Goal: Task Accomplishment & Management: Manage account settings

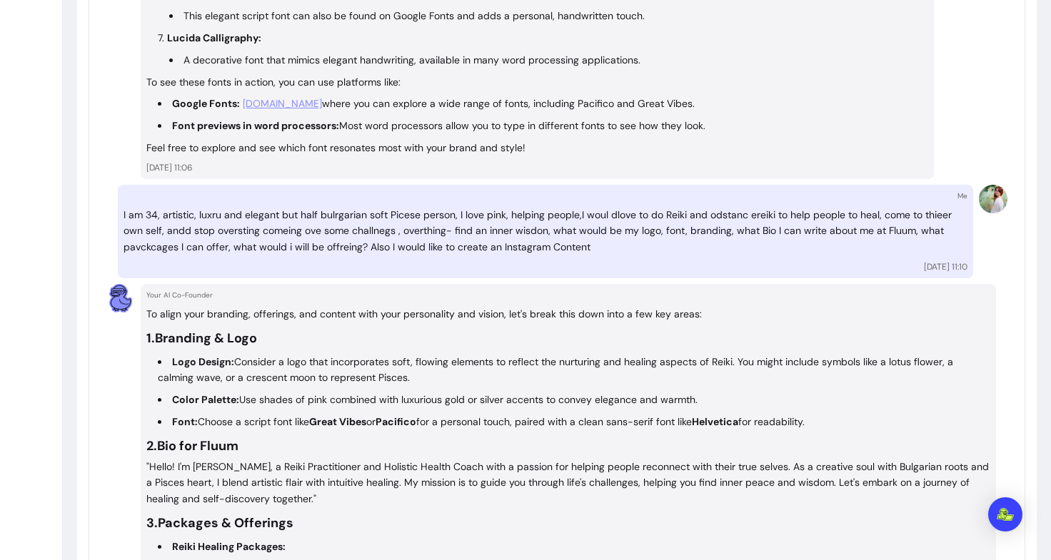
scroll to position [2285, 0]
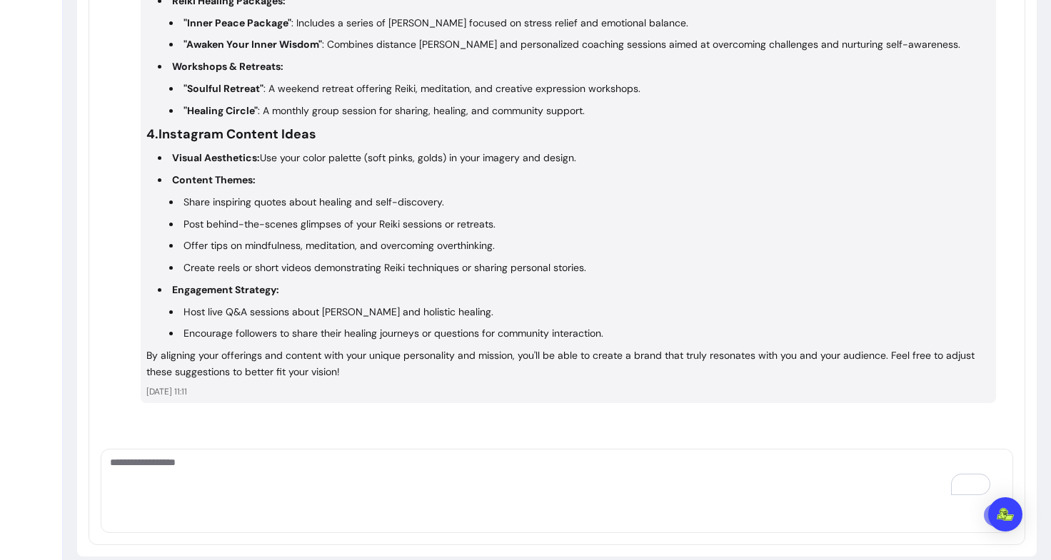
click at [272, 504] on div at bounding box center [556, 518] width 911 height 29
click at [255, 455] on textarea "To enrich screen reader interactions, please activate Accessibility in Grammarl…" at bounding box center [557, 476] width 894 height 43
type textarea "**********"
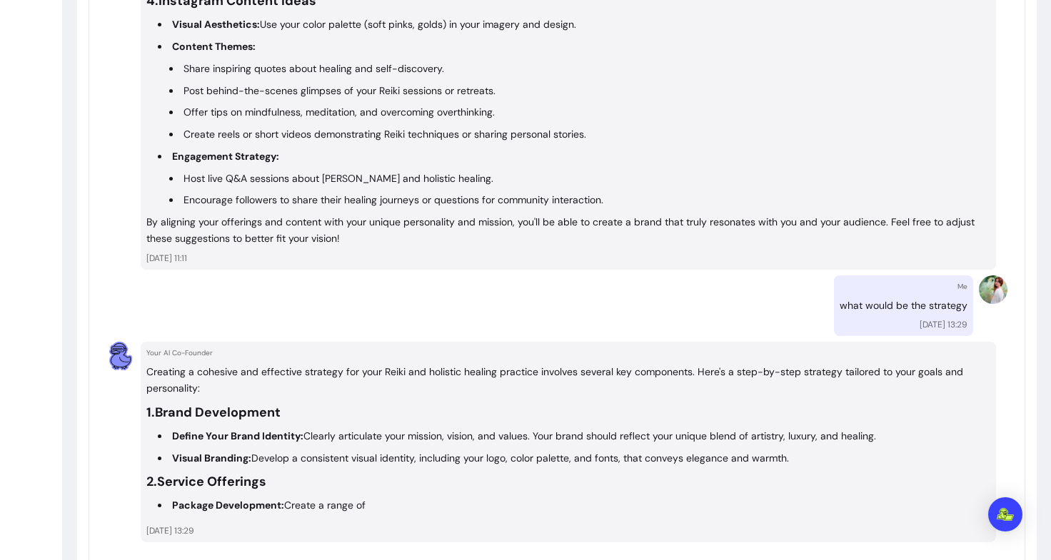
scroll to position [2558, 0]
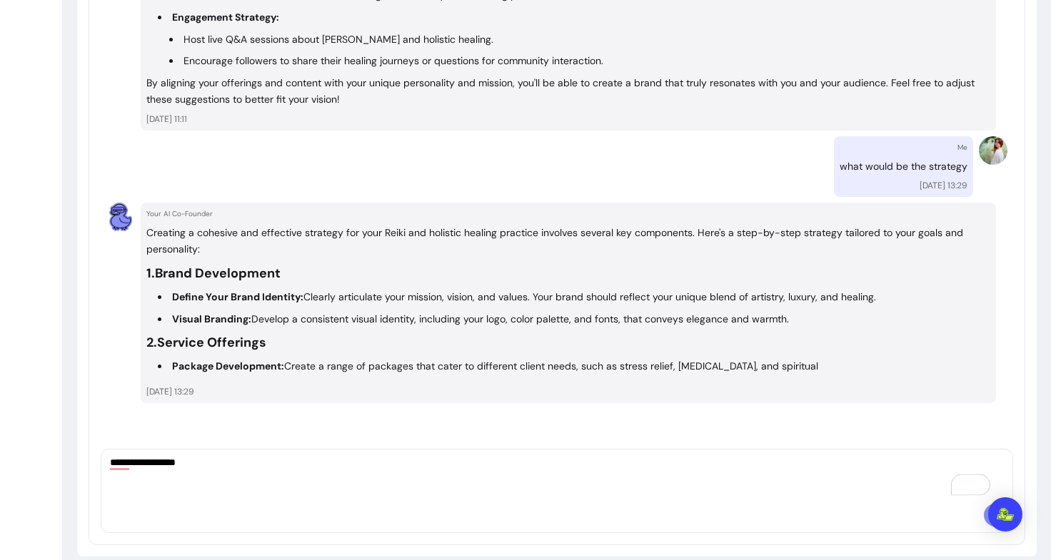
type textarea "**********"
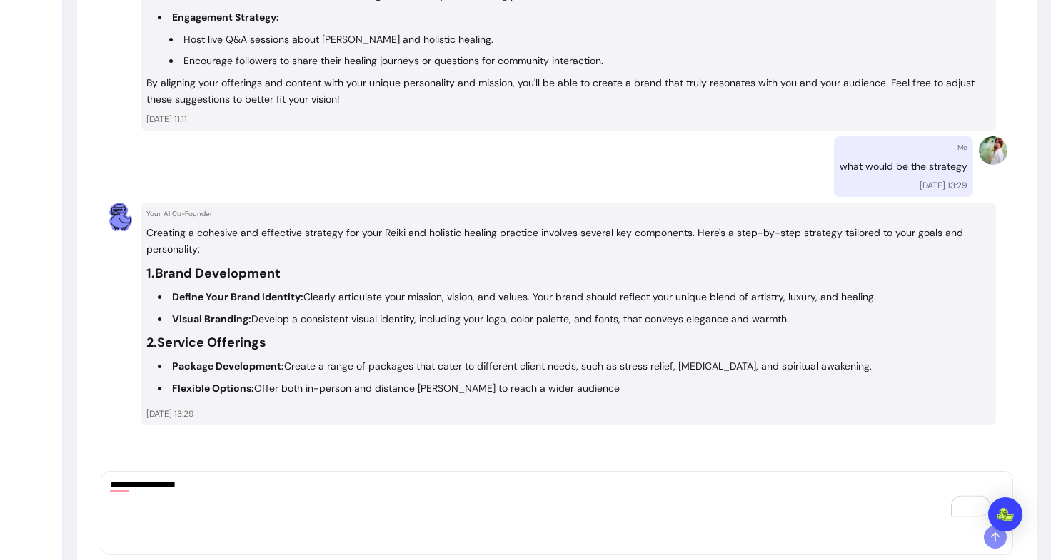
drag, startPoint x: 226, startPoint y: 449, endPoint x: 49, endPoint y: 425, distance: 178.6
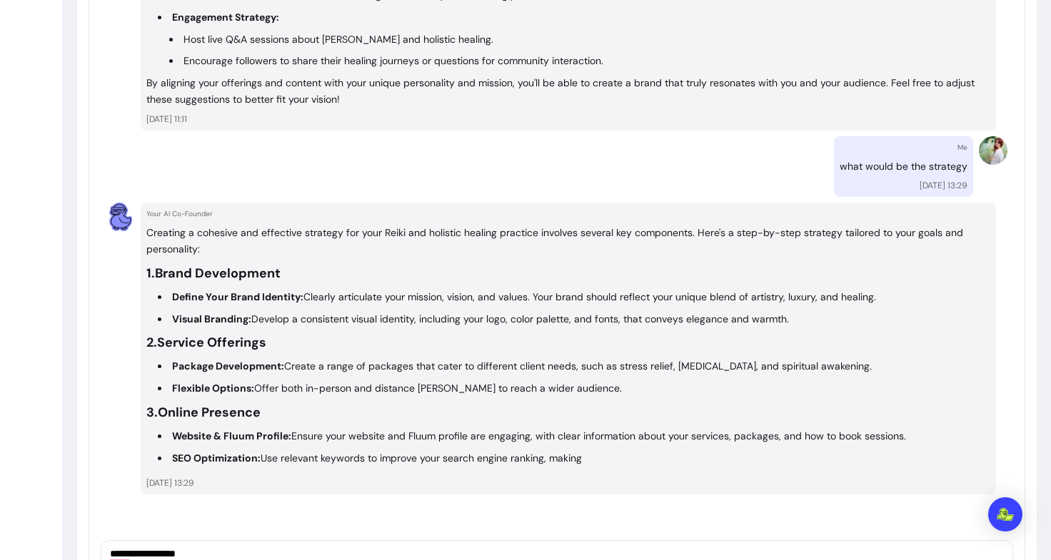
scroll to position [2649, 0]
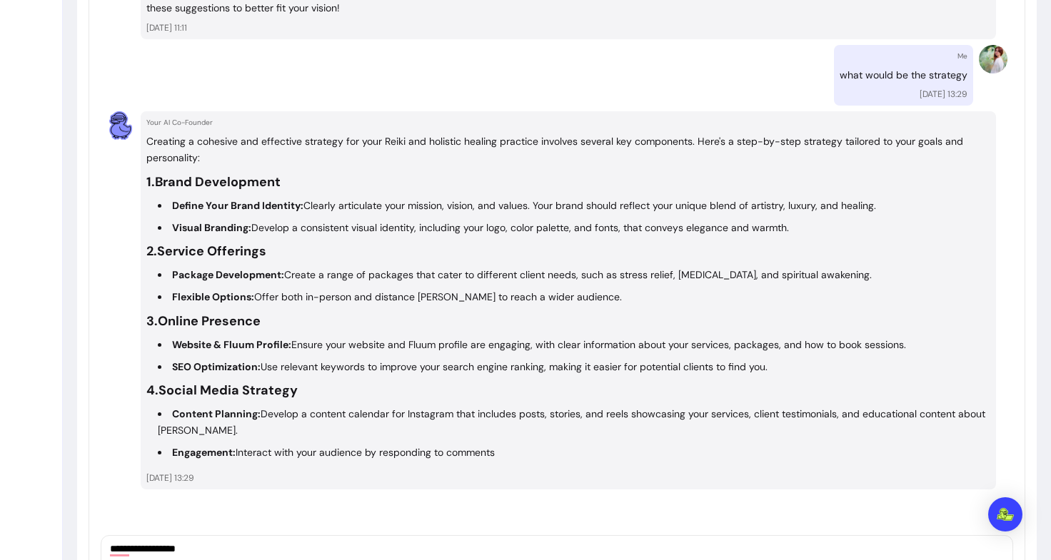
drag, startPoint x: 207, startPoint y: 489, endPoint x: 119, endPoint y: 488, distance: 87.8
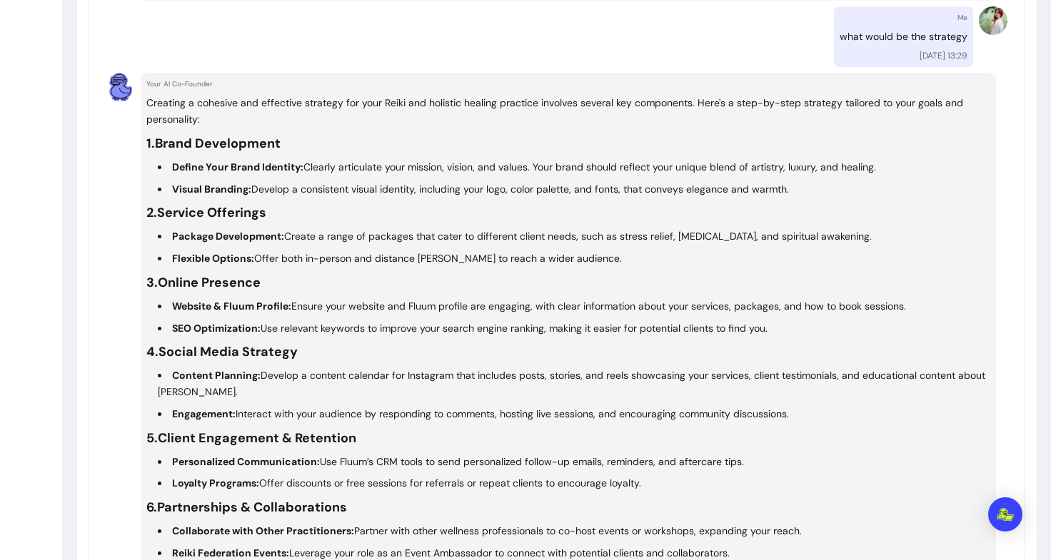
scroll to position [2687, 0]
drag, startPoint x: 622, startPoint y: 216, endPoint x: 886, endPoint y: 220, distance: 264.1
click at [886, 229] on li "Package Development: Create a range of packages that cater to different client …" at bounding box center [574, 237] width 832 height 16
drag, startPoint x: 613, startPoint y: 222, endPoint x: 899, endPoint y: 223, distance: 285.5
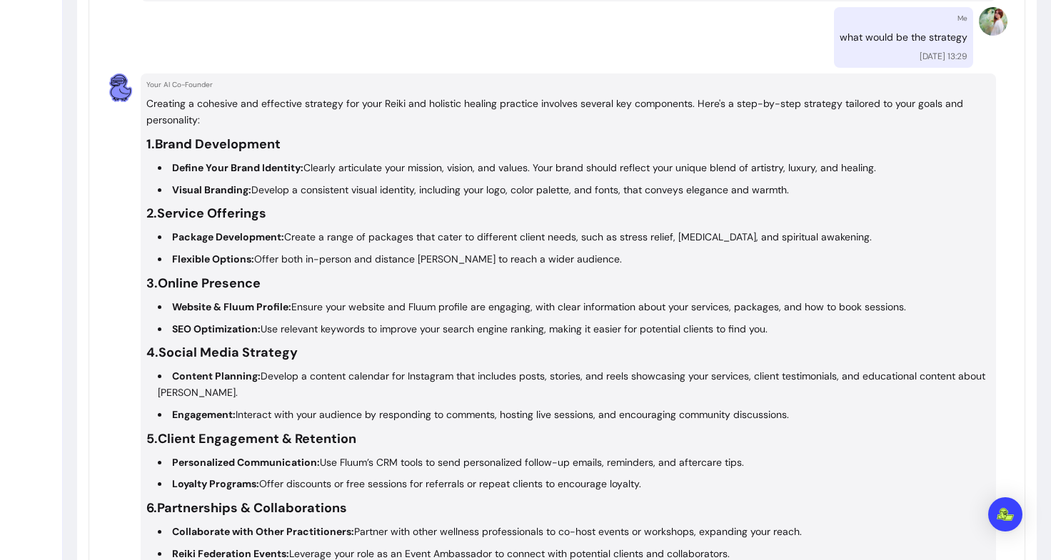
click at [899, 229] on li "Package Development: Create a range of packages that cater to different client …" at bounding box center [574, 237] width 832 height 16
copy li "stress relief, [MEDICAL_DATA], and spiritual awakening."
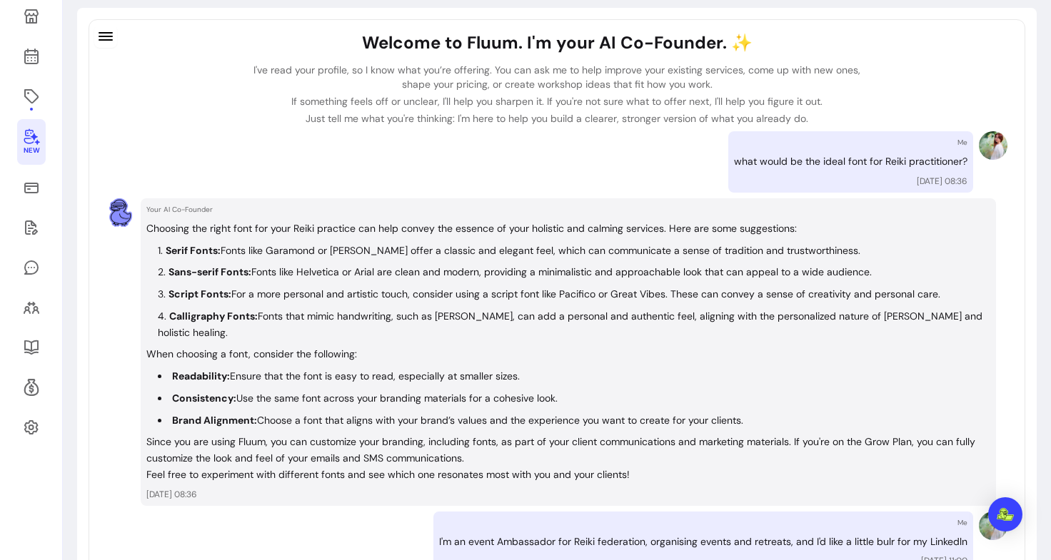
scroll to position [0, 0]
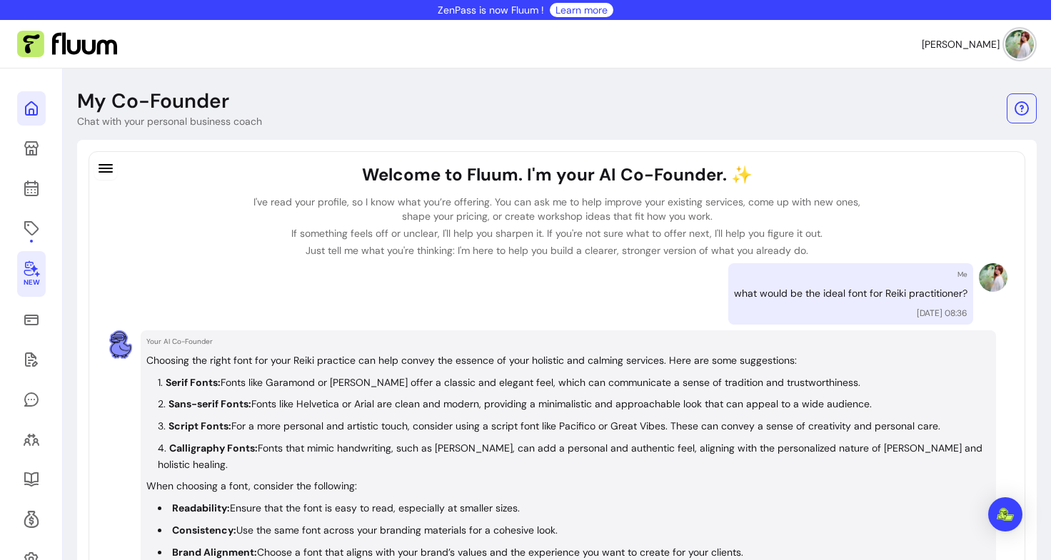
click at [30, 119] on link at bounding box center [31, 108] width 29 height 34
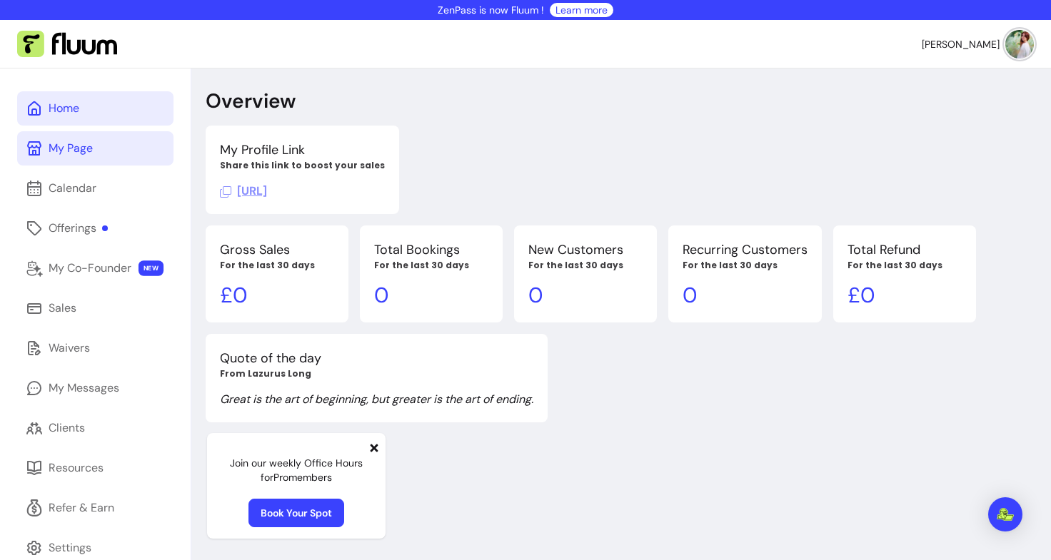
click at [34, 136] on link "My Page" at bounding box center [95, 148] width 156 height 34
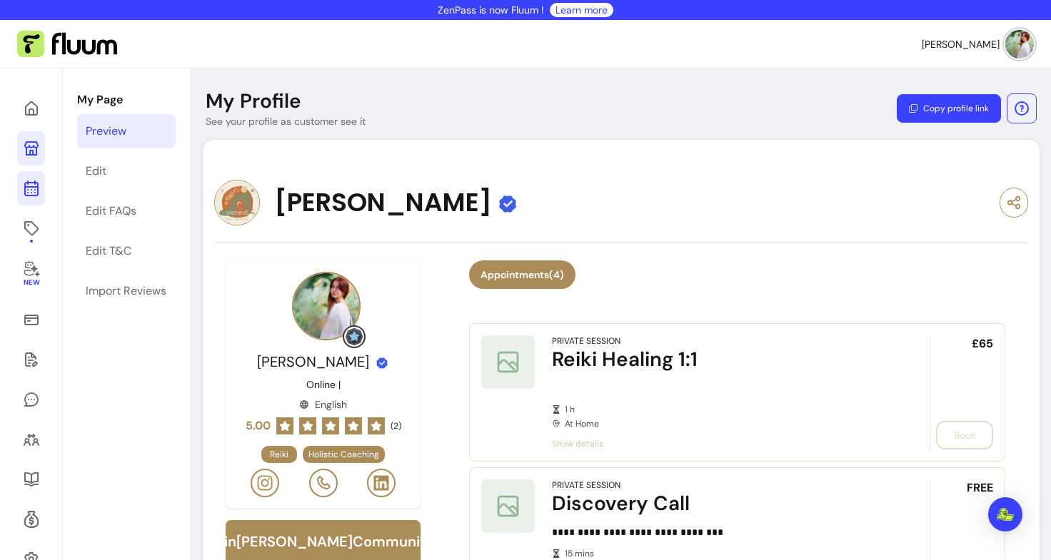
click at [32, 193] on icon at bounding box center [31, 188] width 17 height 17
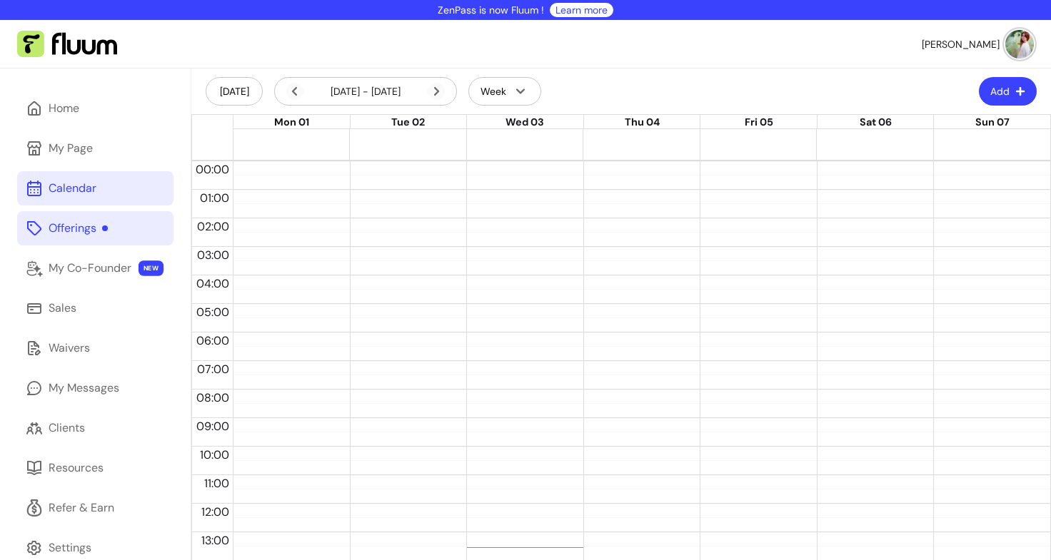
click at [76, 223] on div "Offerings" at bounding box center [78, 228] width 59 height 17
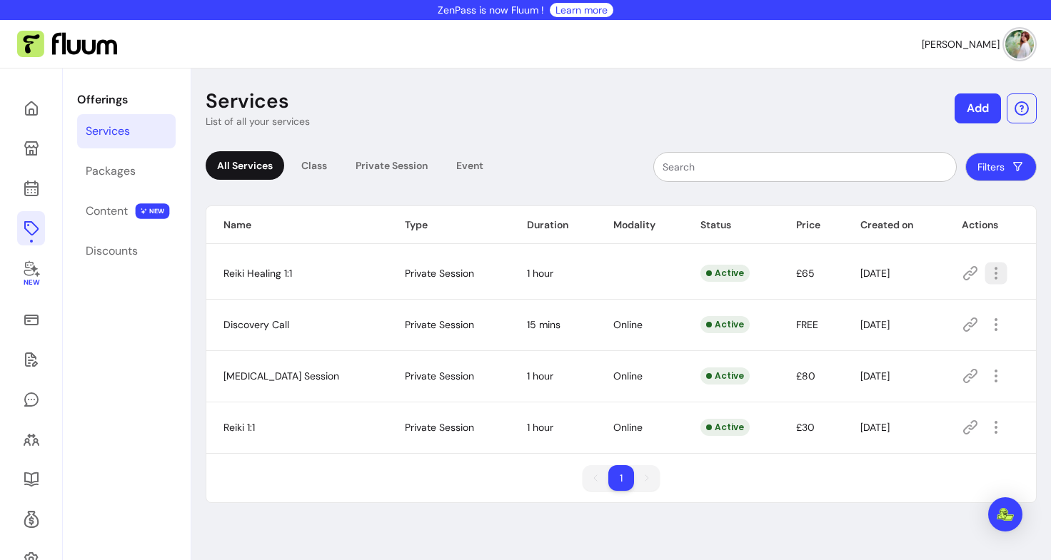
click at [986, 278] on icon "button" at bounding box center [1068, 291] width 235 height 197
click at [275, 268] on span "Reiki Healing 1:1" at bounding box center [257, 273] width 69 height 13
click at [963, 273] on icon at bounding box center [970, 273] width 14 height 14
click at [991, 271] on icon "button" at bounding box center [995, 273] width 17 height 17
click at [281, 261] on td "Reiki Healing 1:1" at bounding box center [296, 273] width 181 height 51
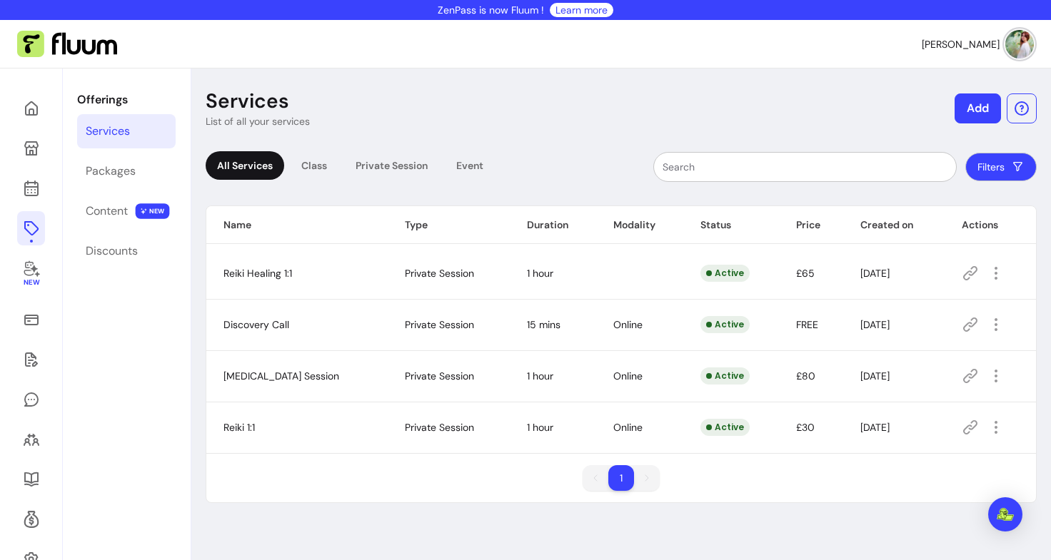
click at [268, 270] on span "Reiki Healing 1:1" at bounding box center [257, 273] width 69 height 13
click at [984, 275] on button "button" at bounding box center [995, 273] width 22 height 22
click at [317, 164] on div "Class" at bounding box center [314, 165] width 49 height 29
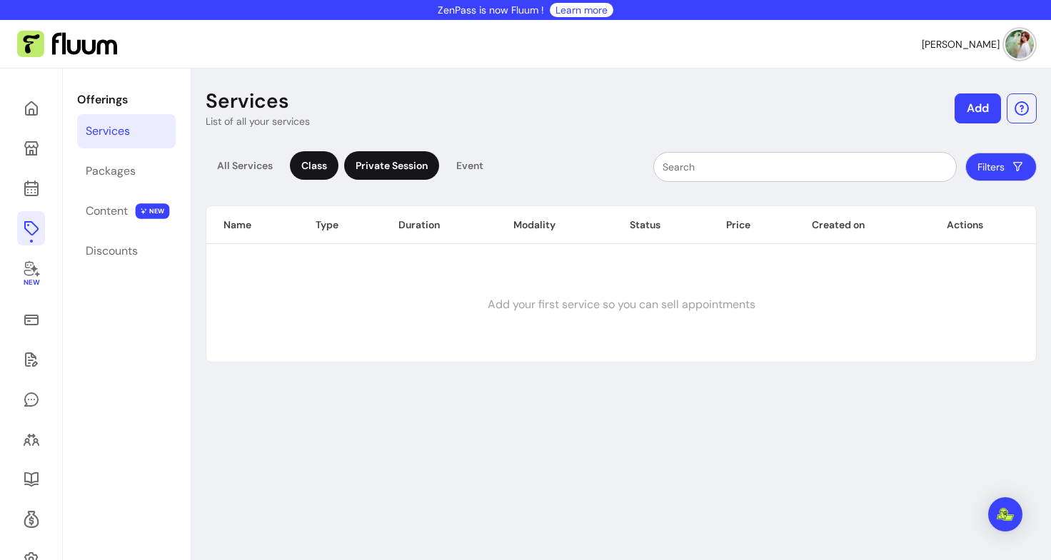
click at [392, 170] on div "Private Session" at bounding box center [391, 165] width 95 height 29
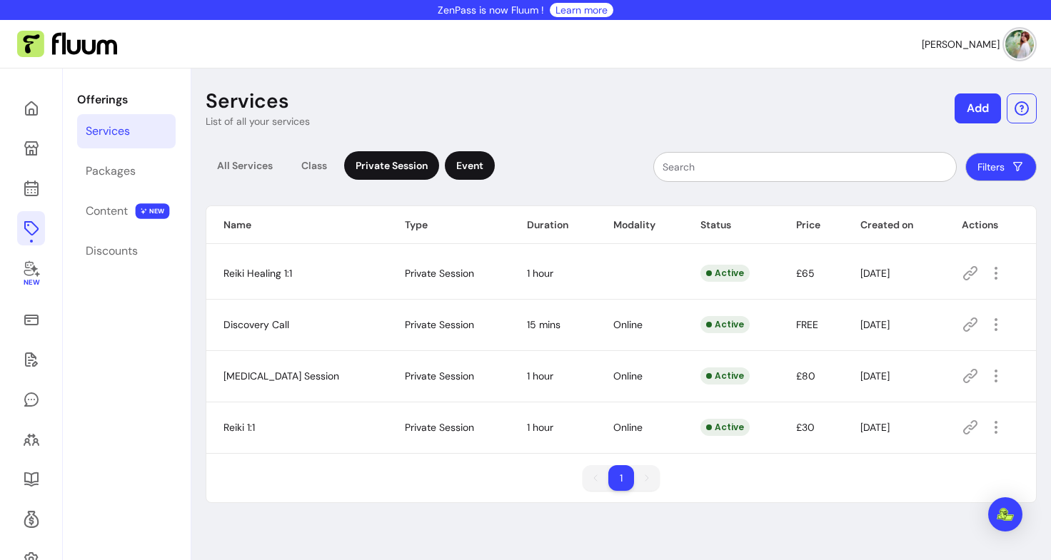
click at [477, 167] on div "Event" at bounding box center [470, 165] width 50 height 29
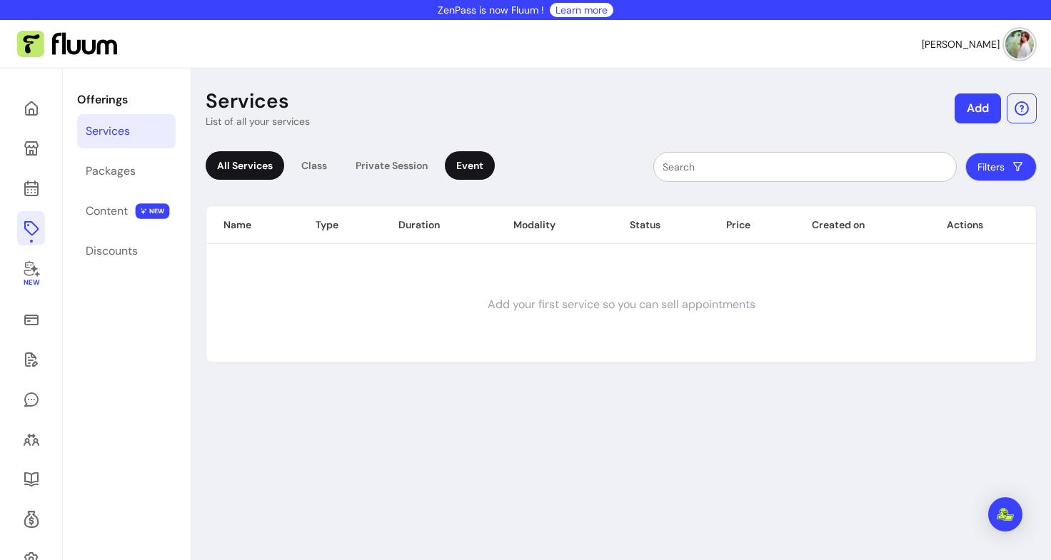
click at [230, 176] on div "All Services" at bounding box center [245, 165] width 79 height 29
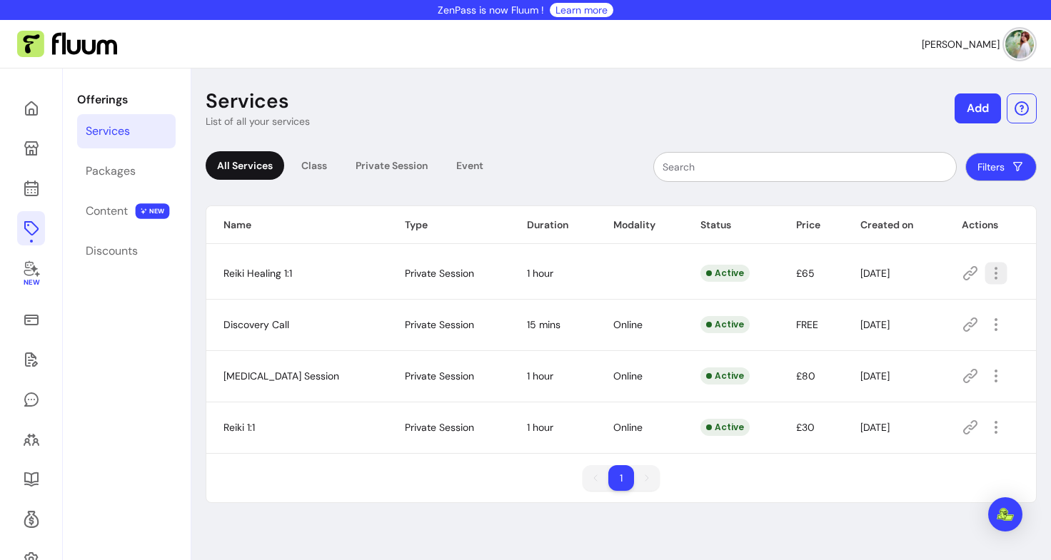
click at [987, 265] on icon "button" at bounding box center [995, 273] width 16 height 16
click at [904, 324] on span "Amend" at bounding box center [935, 323] width 104 height 14
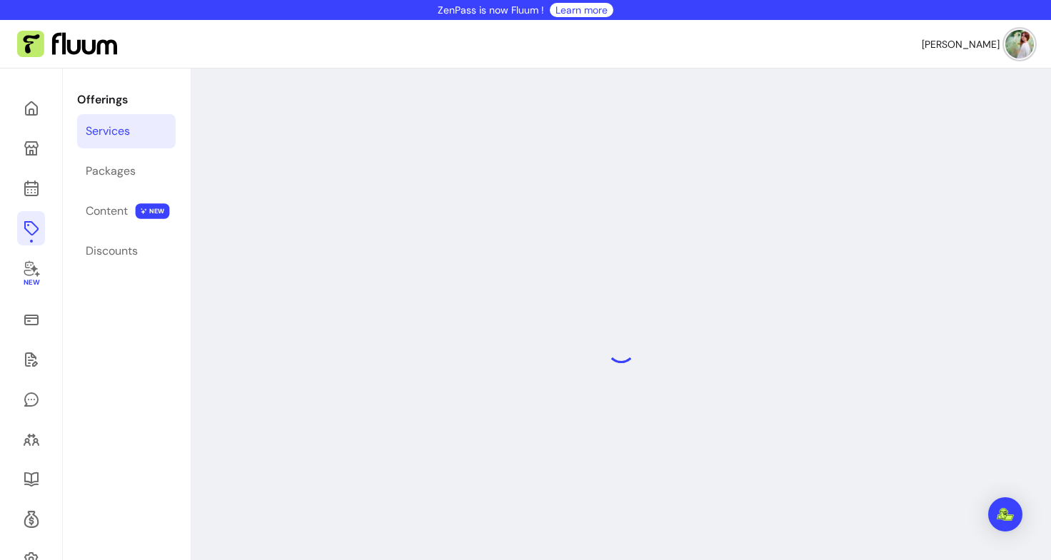
select select "**"
select select "***"
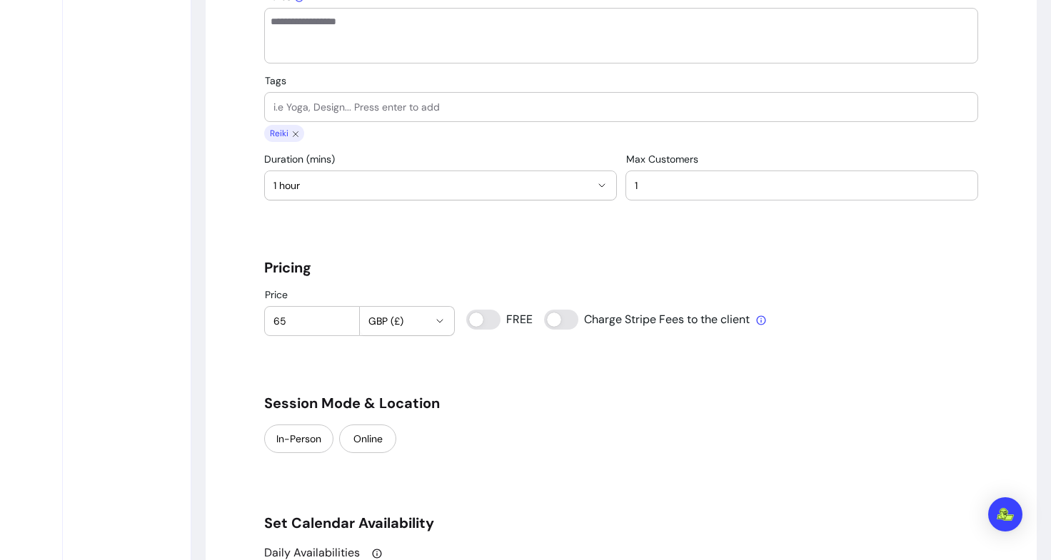
scroll to position [922, 0]
click at [314, 323] on input "65" at bounding box center [311, 319] width 77 height 14
type input "6"
click at [456, 397] on h5 "Session Mode & Location" at bounding box center [621, 401] width 714 height 20
click at [304, 430] on button "In-Person" at bounding box center [298, 437] width 69 height 29
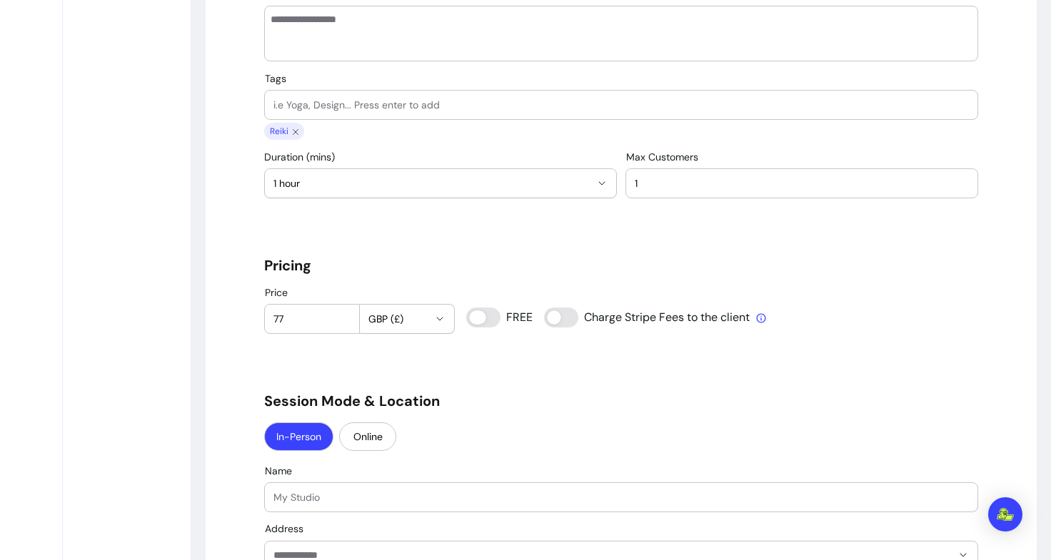
type input "0"
click at [309, 328] on div at bounding box center [311, 319] width 77 height 29
click at [313, 321] on input "77" at bounding box center [311, 319] width 77 height 14
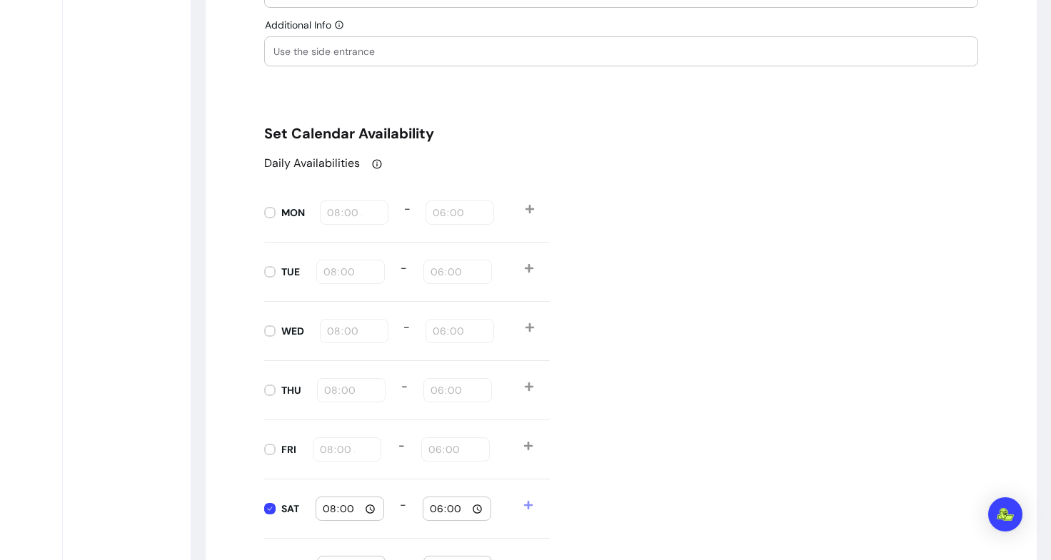
scroll to position [1484, 0]
type input "77"
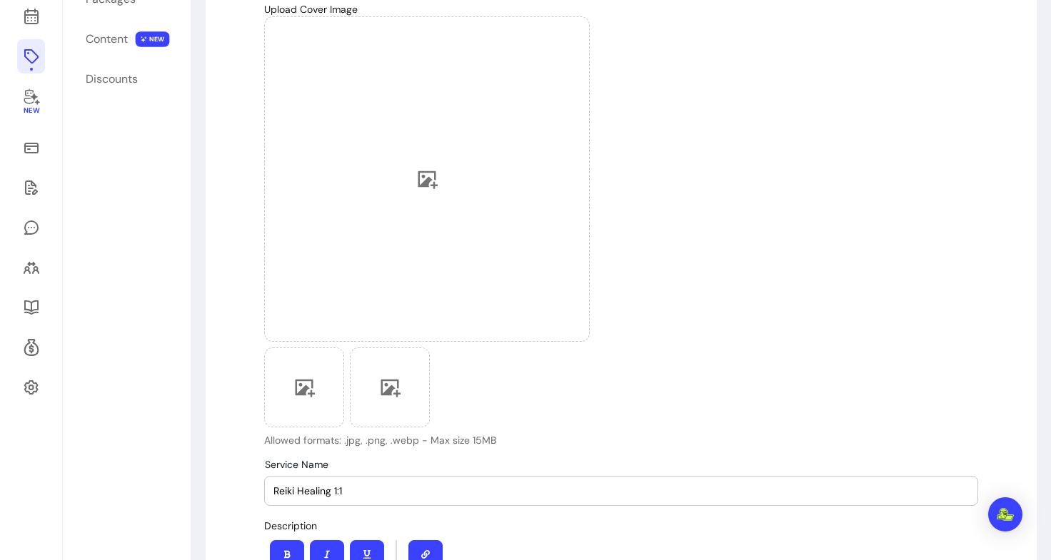
scroll to position [0, 0]
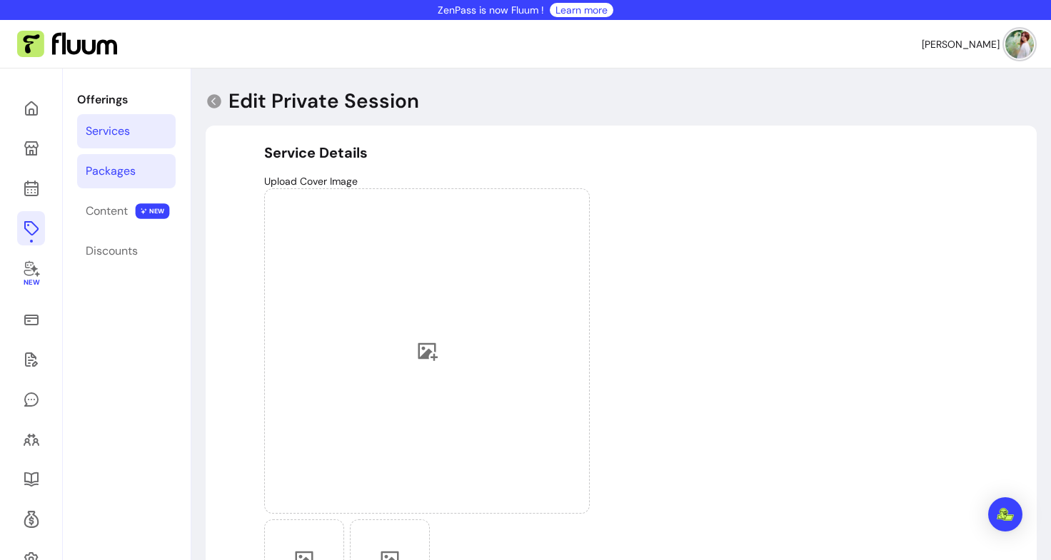
click at [123, 177] on div "Packages" at bounding box center [111, 171] width 50 height 17
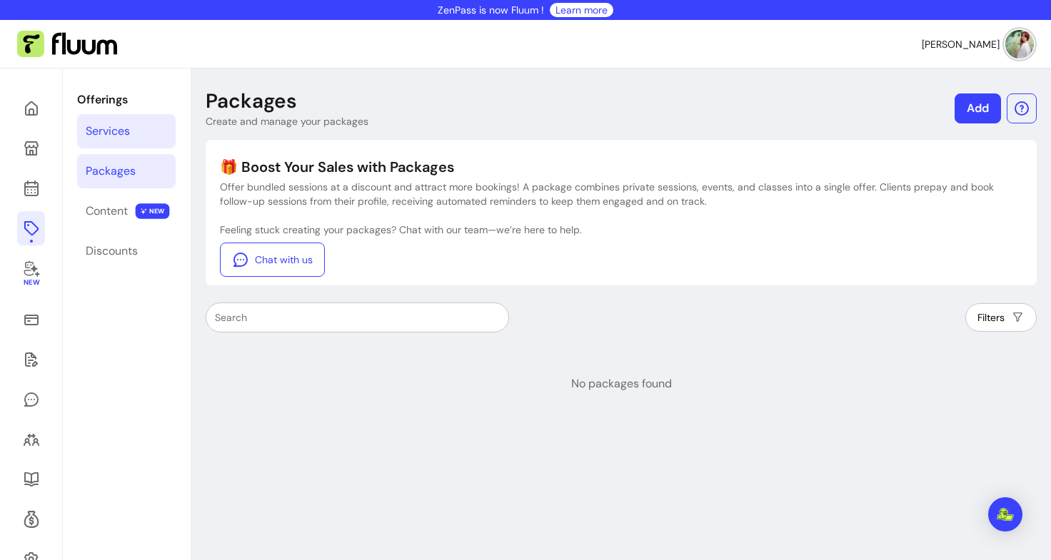
click at [119, 145] on link "Services" at bounding box center [126, 131] width 98 height 34
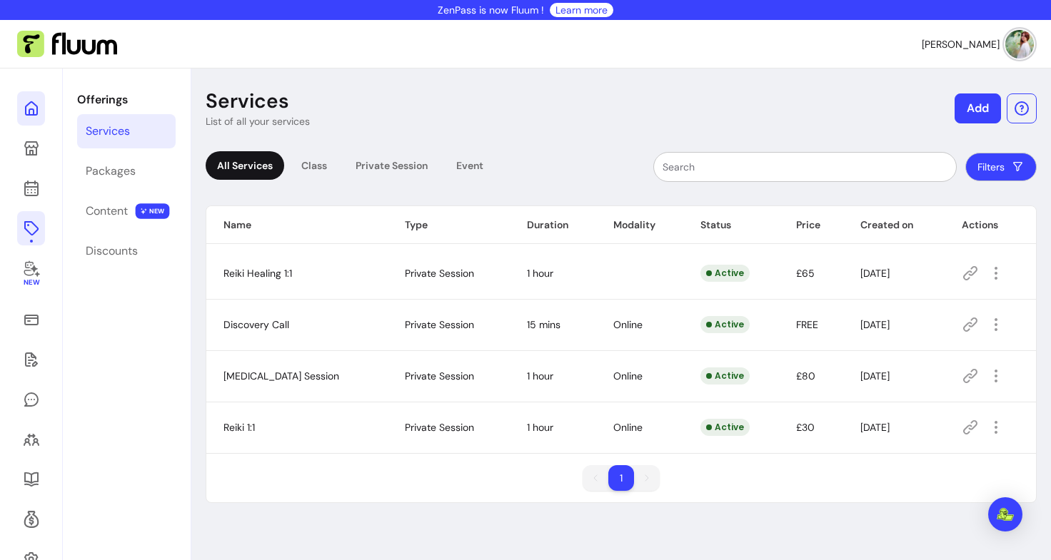
click at [36, 108] on icon at bounding box center [145, 89] width 242 height 203
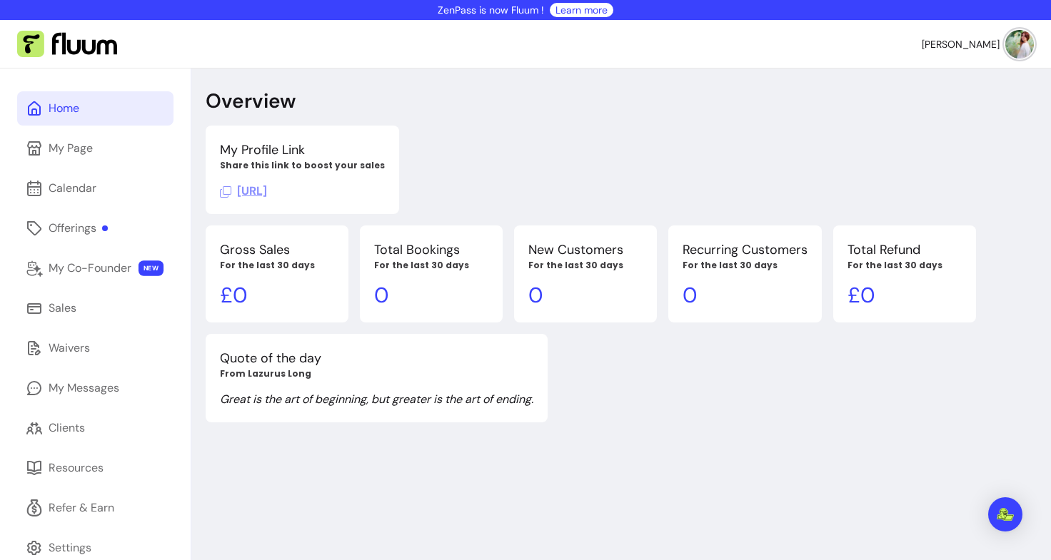
scroll to position [69, 0]
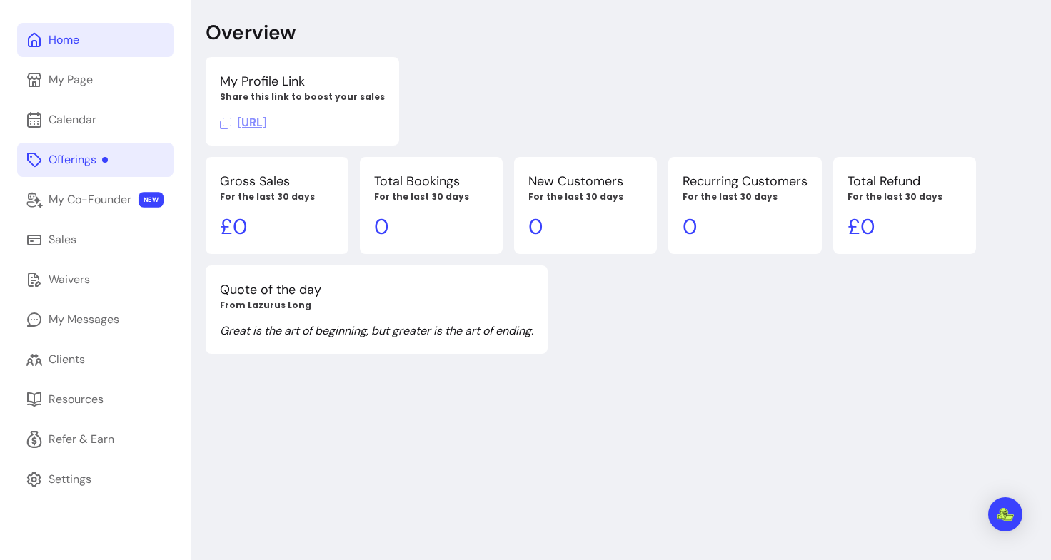
click at [103, 162] on div "Offerings" at bounding box center [78, 159] width 59 height 17
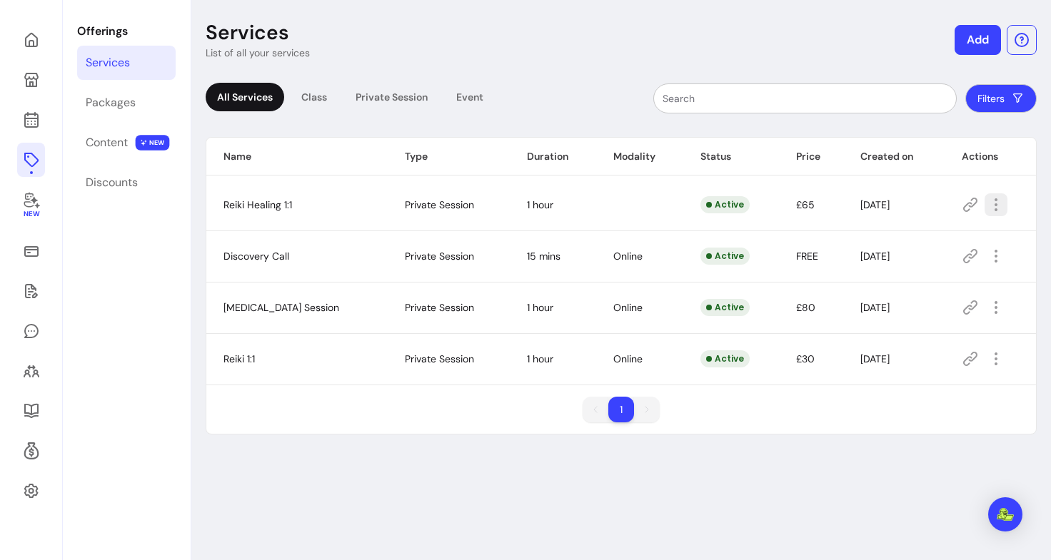
click at [987, 203] on icon "button" at bounding box center [995, 204] width 17 height 17
click at [894, 250] on span "Amend" at bounding box center [935, 255] width 104 height 14
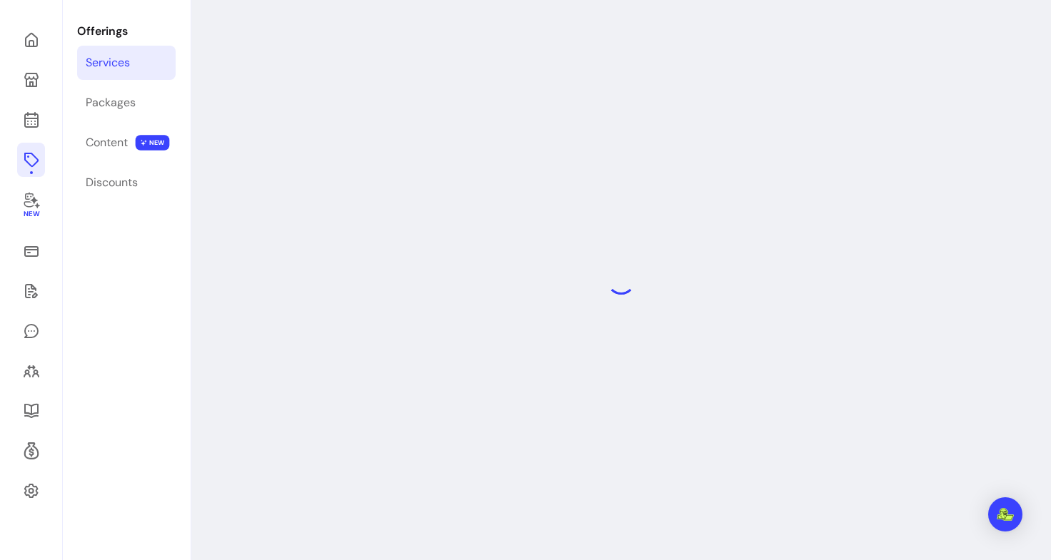
select select "**"
select select "***"
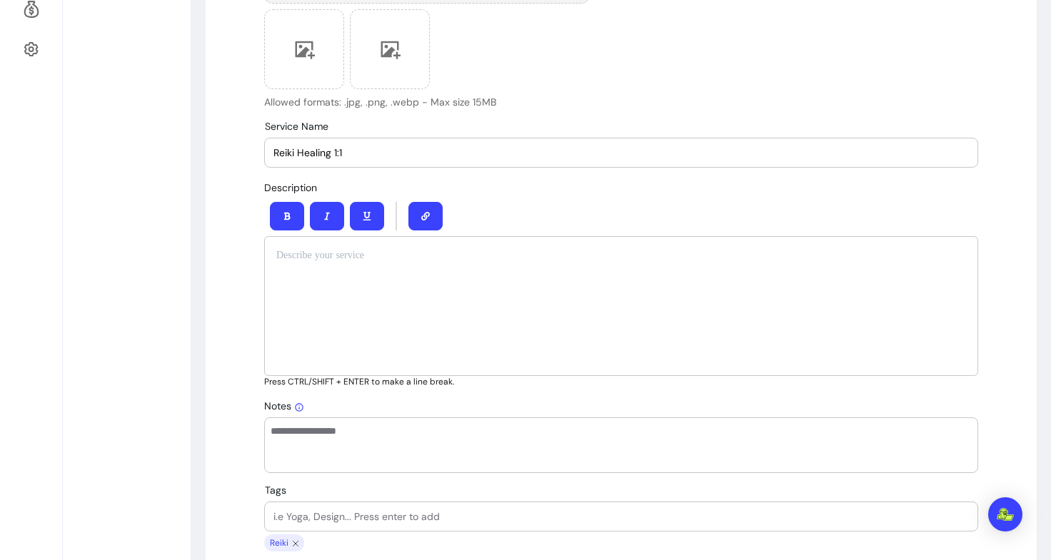
scroll to position [509, 0]
click at [265, 153] on div "Service Name Reiki Healing 1:1" at bounding box center [621, 154] width 712 height 29
click at [273, 156] on input "Reiki Healing 1:1" at bounding box center [620, 154] width 695 height 14
type input "In Person Reiki Healing 1:1"
click at [541, 204] on div at bounding box center [621, 218] width 714 height 40
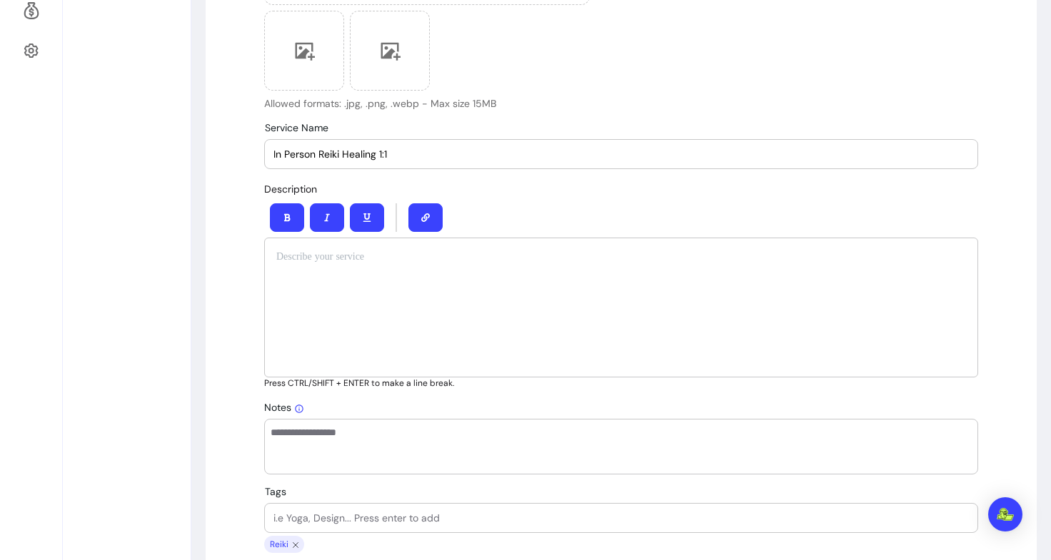
scroll to position [715, 0]
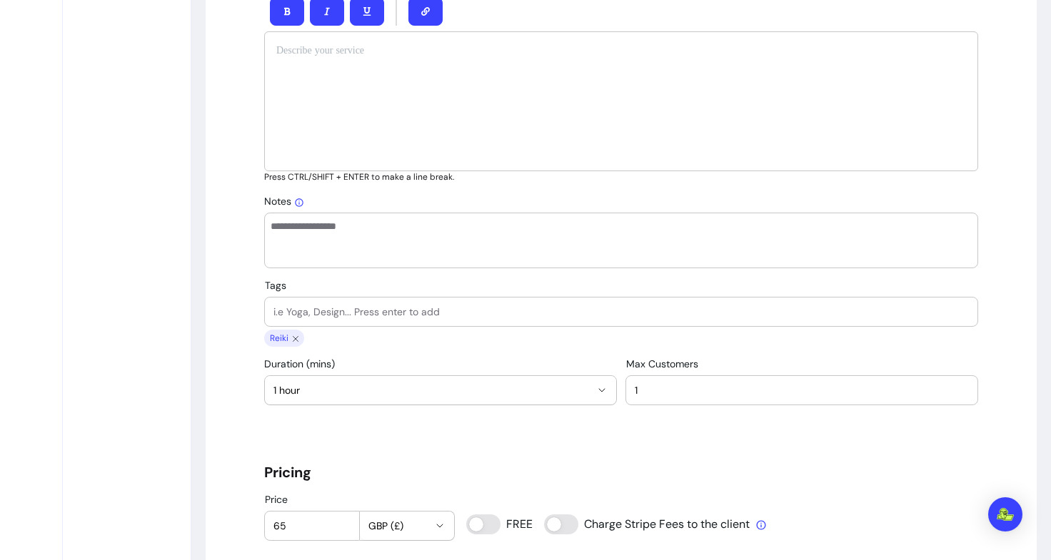
click at [275, 519] on input "65" at bounding box center [311, 526] width 77 height 14
click at [289, 519] on input "65" at bounding box center [311, 526] width 77 height 14
click at [328, 519] on input "64" at bounding box center [311, 526] width 77 height 14
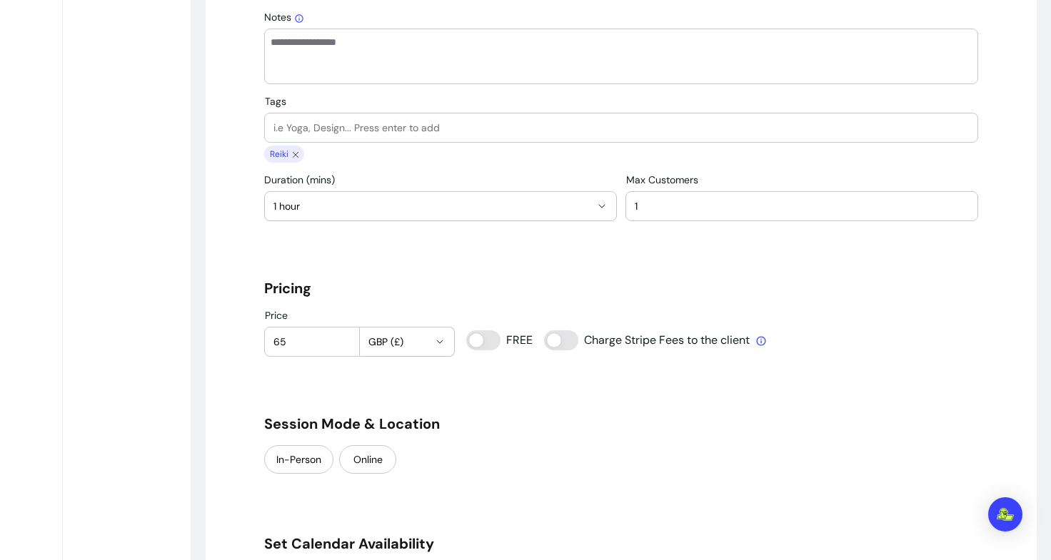
scroll to position [899, 0]
click at [390, 133] on input "Tags" at bounding box center [620, 128] width 695 height 14
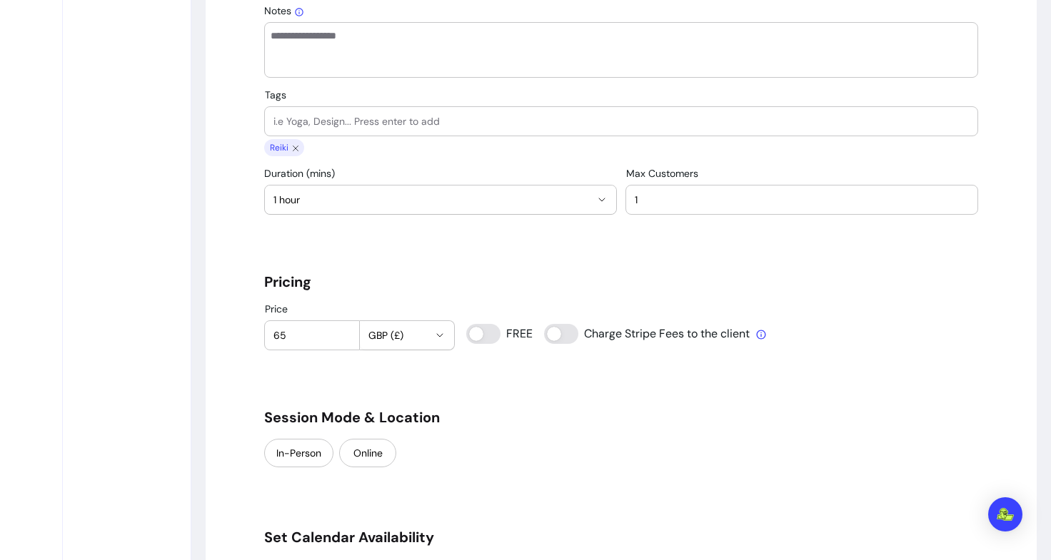
scroll to position [857, 0]
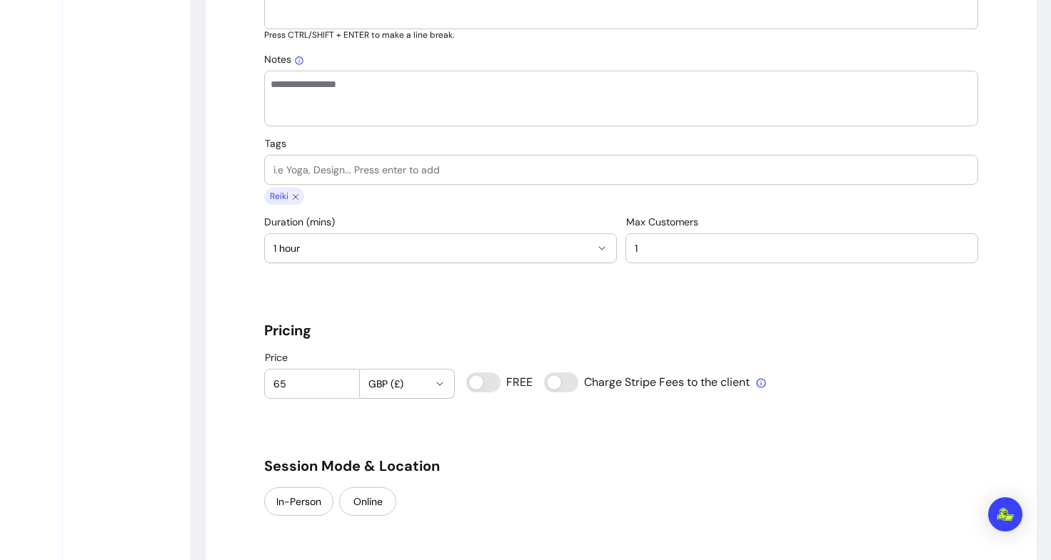
click at [297, 382] on input "65" at bounding box center [311, 384] width 77 height 14
click at [331, 380] on input "66" at bounding box center [311, 384] width 77 height 14
click at [331, 380] on input "67" at bounding box center [311, 384] width 77 height 14
click at [331, 380] on input "68" at bounding box center [311, 384] width 77 height 14
click at [331, 380] on input "69" at bounding box center [311, 384] width 77 height 14
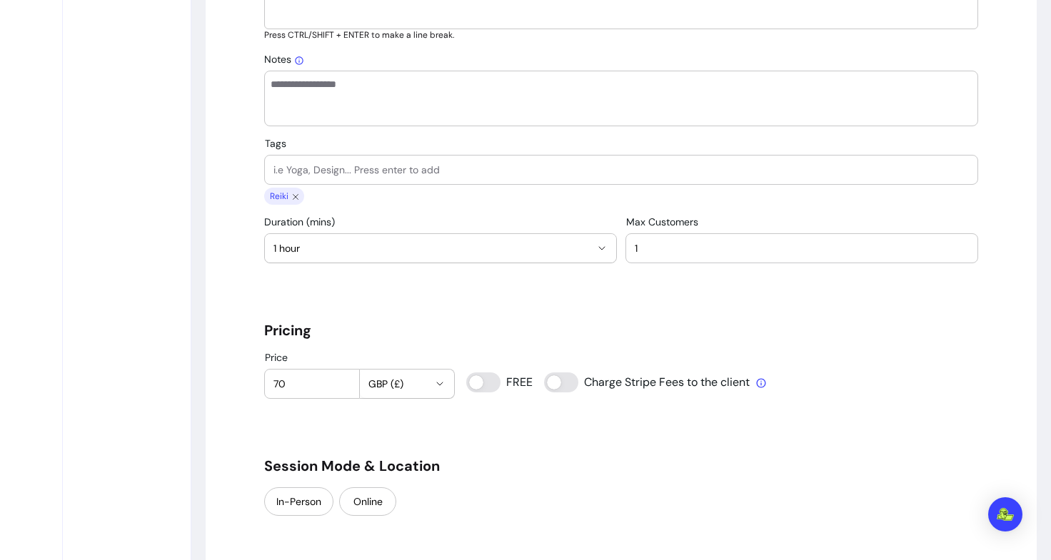
click at [331, 380] on input "70" at bounding box center [311, 384] width 77 height 14
click at [331, 380] on input "71" at bounding box center [311, 384] width 77 height 14
click at [331, 380] on input "72" at bounding box center [311, 384] width 77 height 14
click at [331, 380] on input "73" at bounding box center [311, 384] width 77 height 14
click at [331, 380] on input "74" at bounding box center [311, 384] width 77 height 14
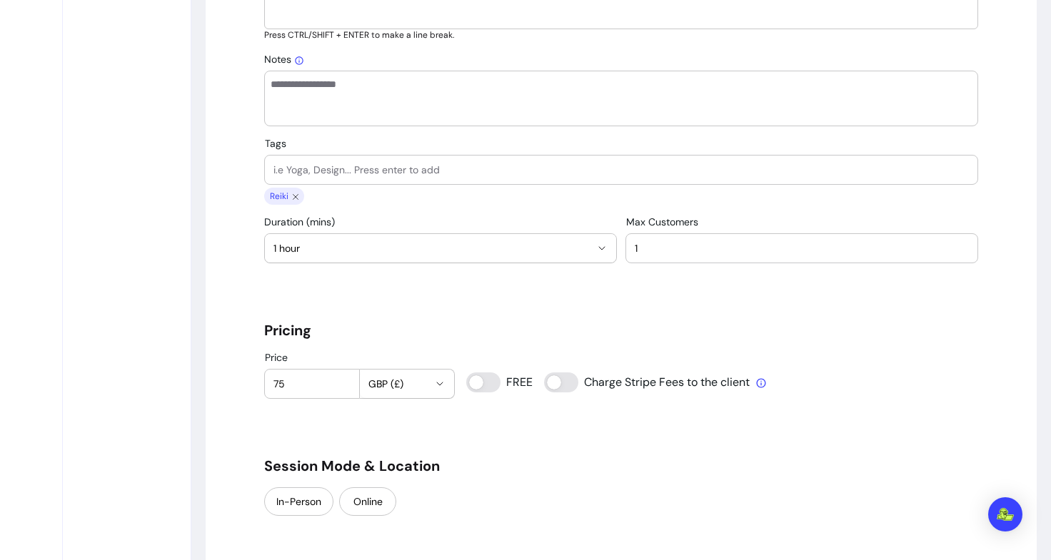
click at [331, 380] on input "75" at bounding box center [311, 384] width 77 height 14
click at [331, 380] on input "76" at bounding box center [311, 384] width 77 height 14
click at [331, 380] on input "77" at bounding box center [311, 384] width 77 height 14
click at [331, 380] on input "78" at bounding box center [311, 384] width 77 height 14
click at [333, 388] on input "77" at bounding box center [311, 384] width 77 height 14
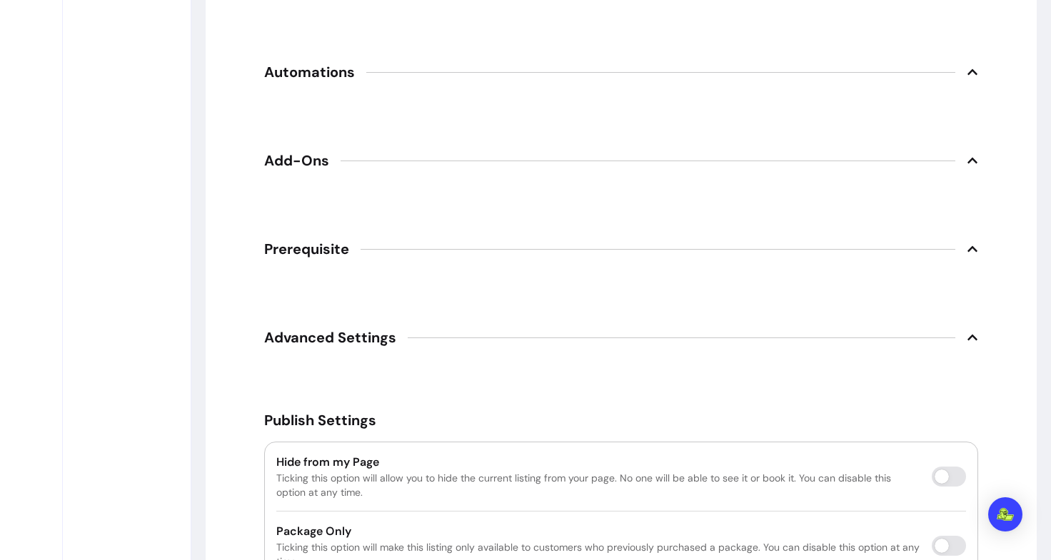
scroll to position [2080, 0]
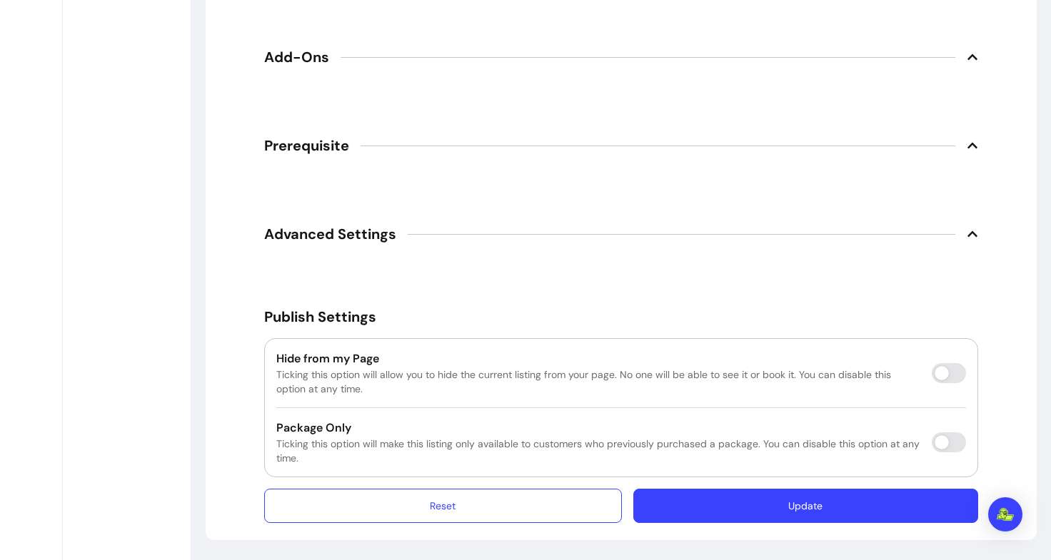
type input "76"
click at [692, 507] on button "Update" at bounding box center [805, 507] width 335 height 34
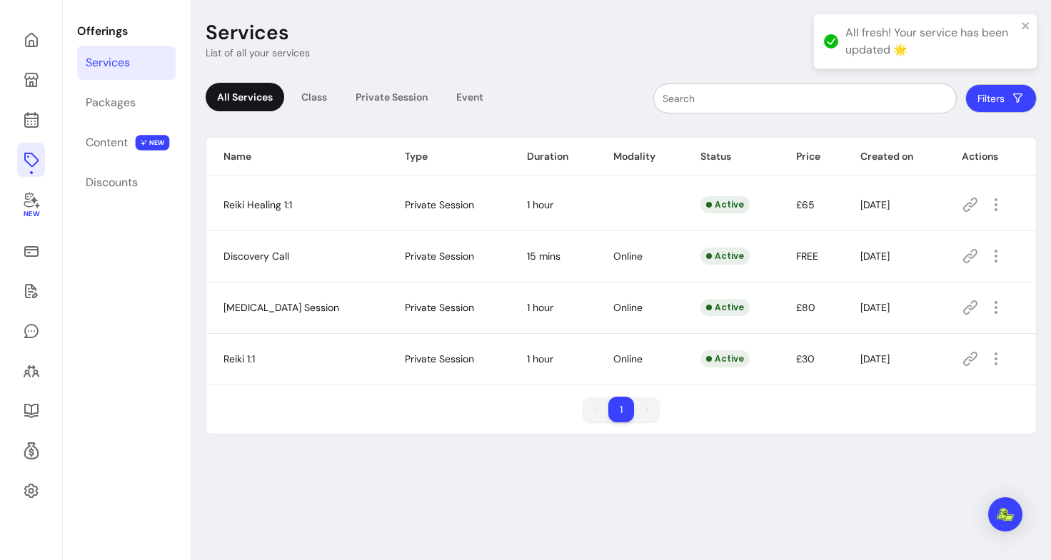
scroll to position [69, 0]
click at [993, 200] on icon "button" at bounding box center [995, 204] width 17 height 17
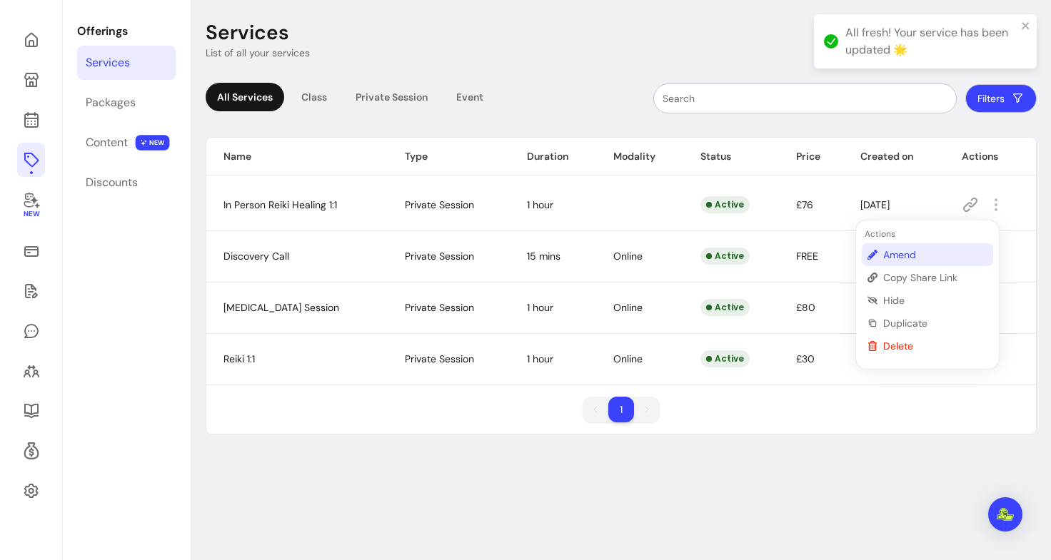
click at [909, 255] on span "Amend" at bounding box center [935, 255] width 104 height 14
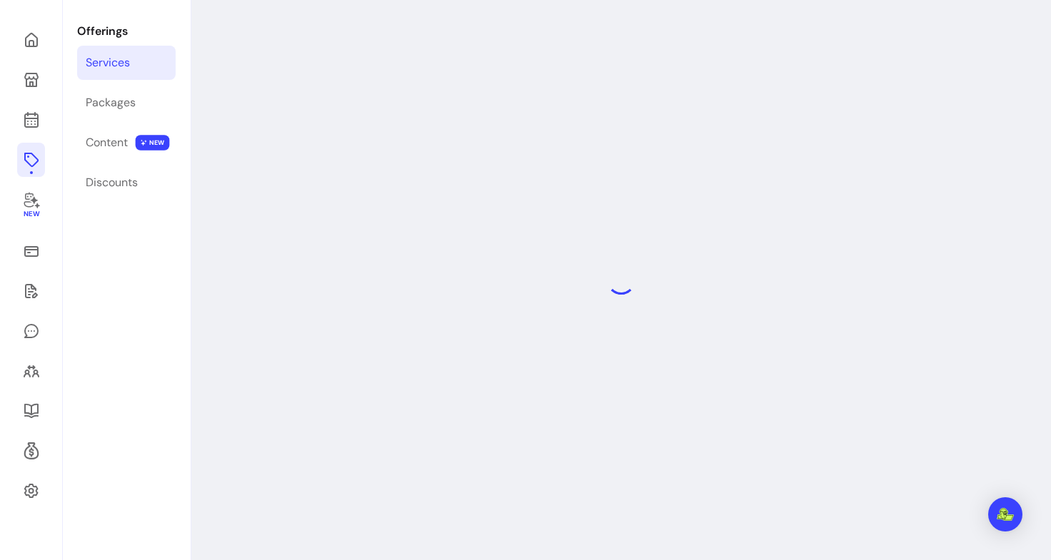
select select "**"
select select "***"
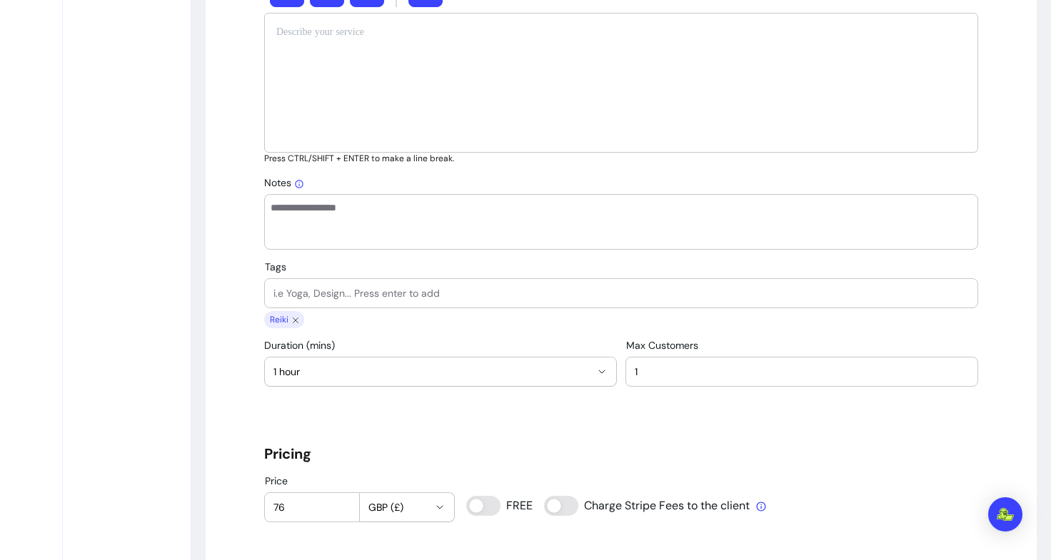
scroll to position [856, 0]
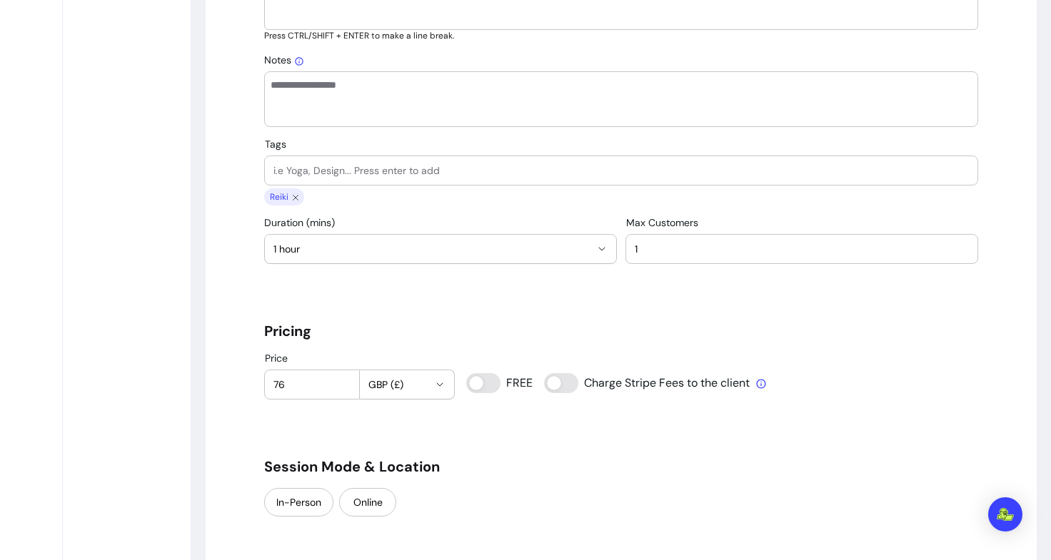
click at [327, 386] on input "76" at bounding box center [311, 385] width 77 height 14
type input "77"
click at [334, 380] on input "77" at bounding box center [311, 385] width 77 height 14
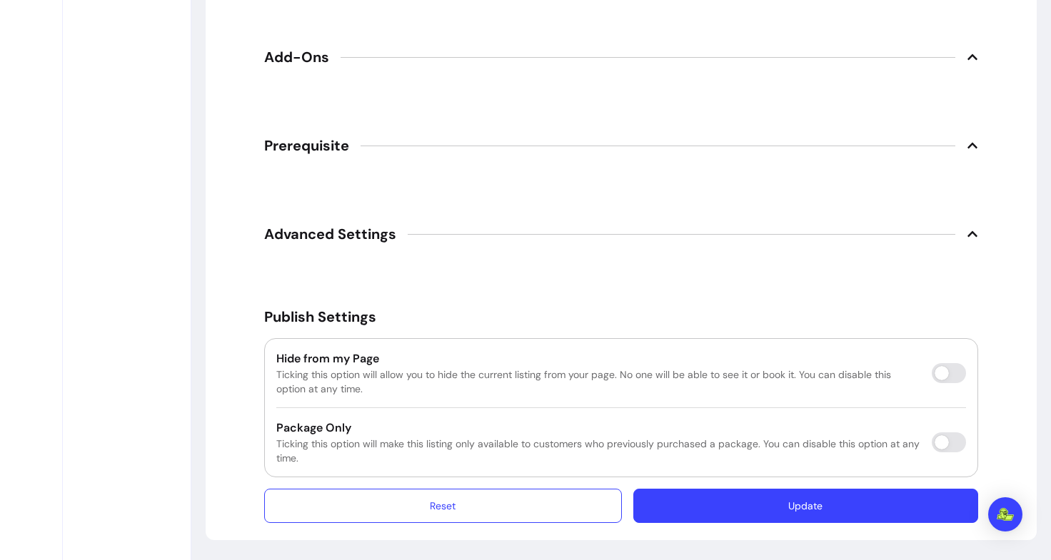
scroll to position [2077, 0]
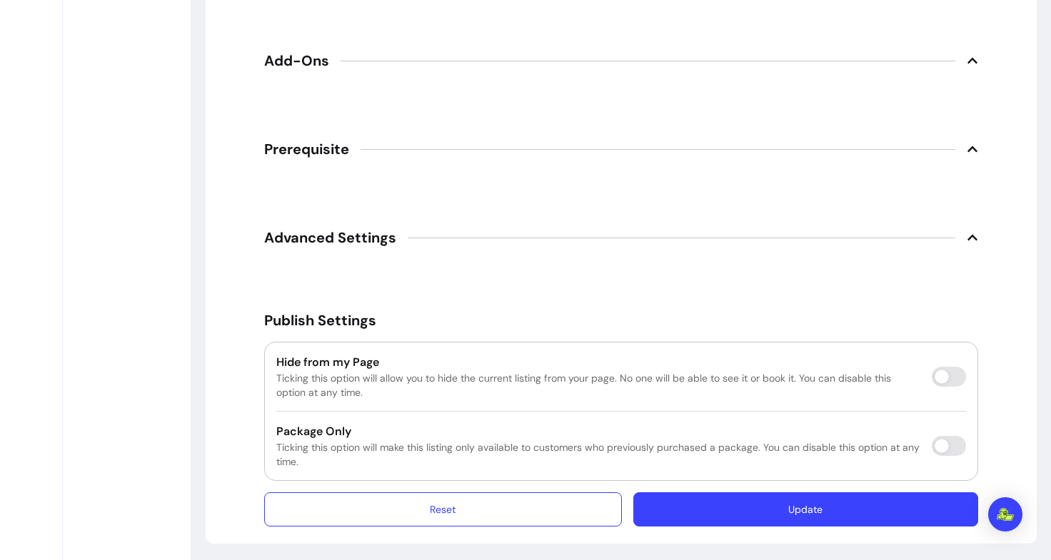
click at [736, 510] on button "Update" at bounding box center [805, 509] width 345 height 34
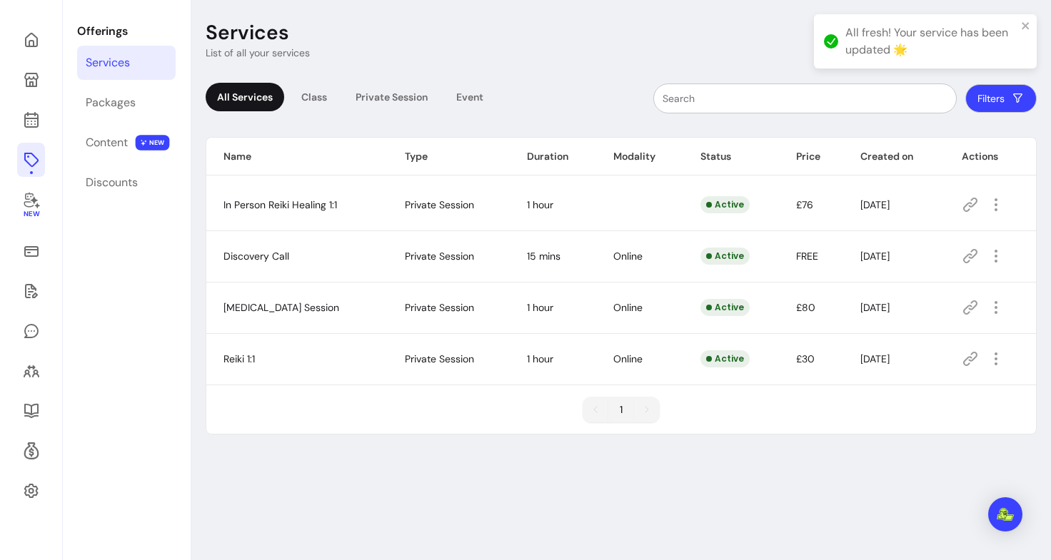
scroll to position [69, 0]
click at [987, 206] on icon "button" at bounding box center [995, 204] width 17 height 17
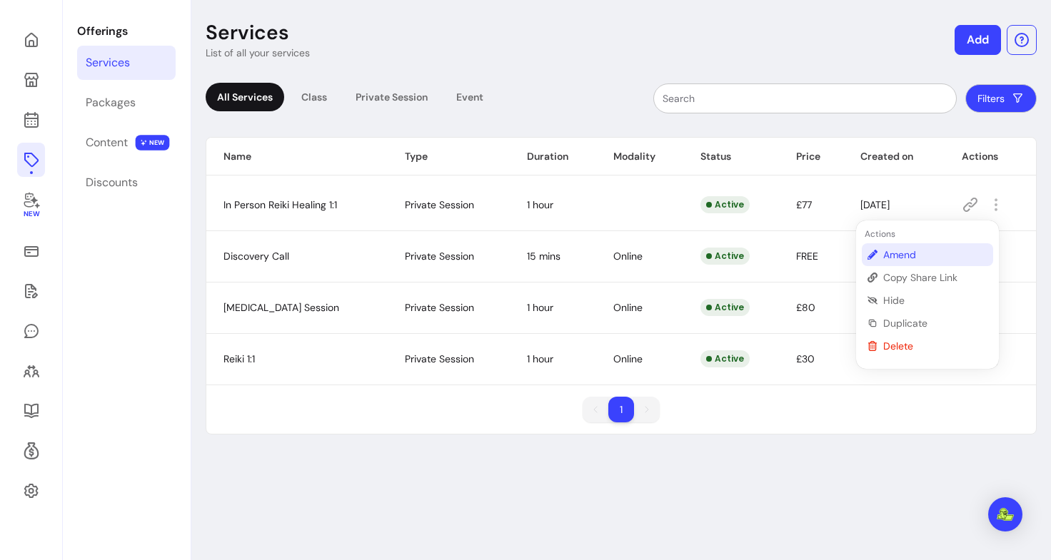
click at [908, 253] on span "Amend" at bounding box center [935, 255] width 104 height 14
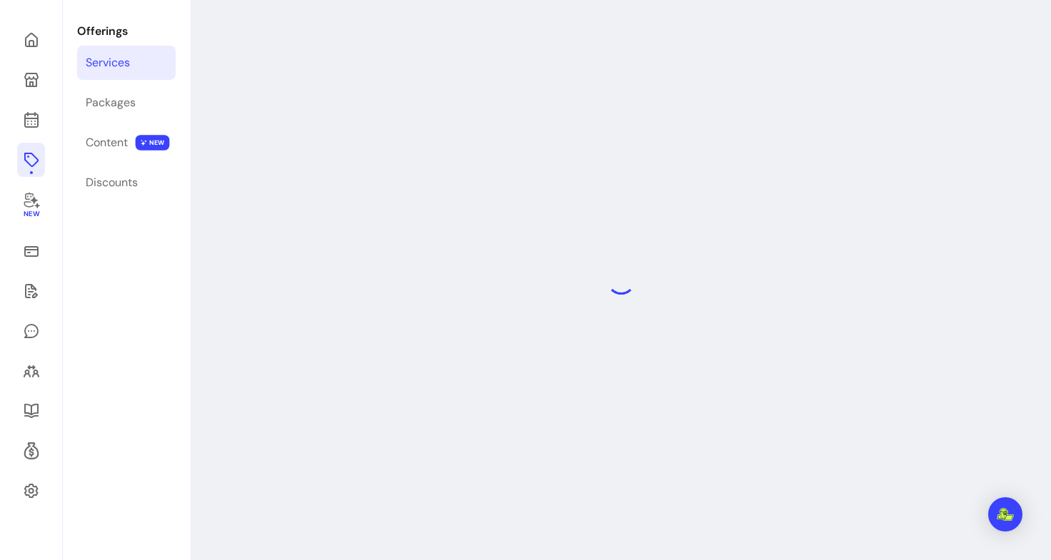
select select "**"
select select "***"
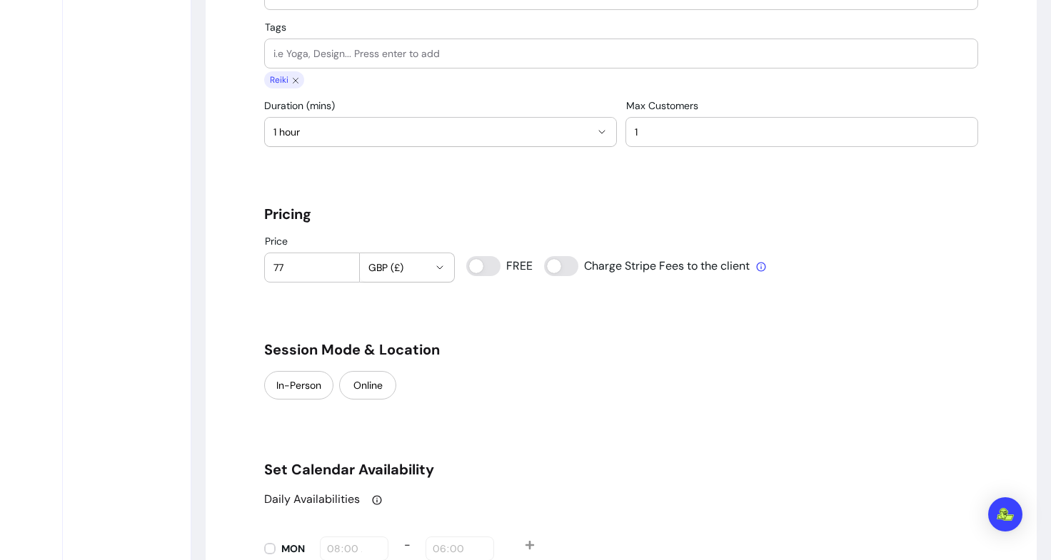
scroll to position [1149, 0]
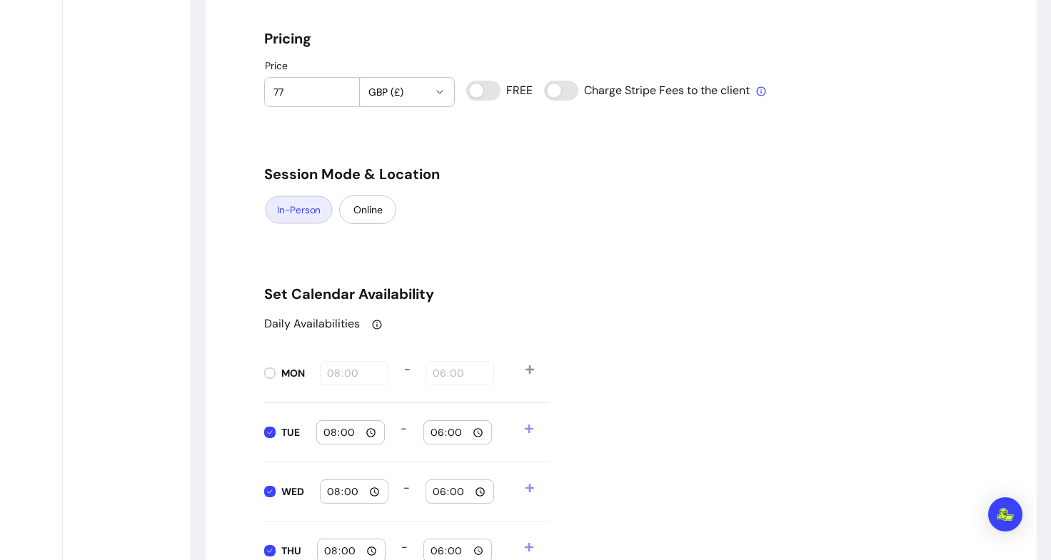
click at [294, 210] on button "In-Person" at bounding box center [298, 210] width 67 height 28
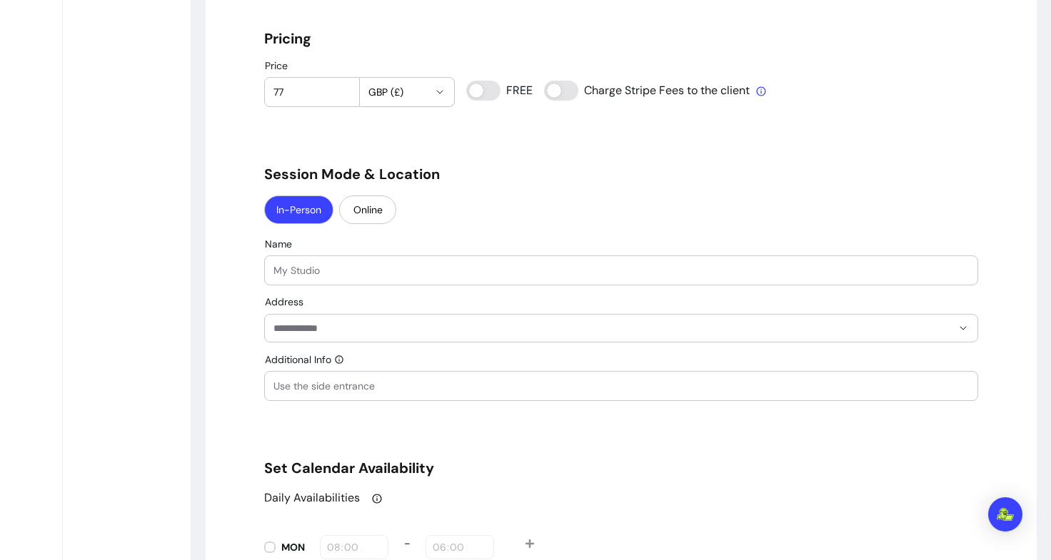
click at [313, 280] on div "" at bounding box center [620, 270] width 695 height 29
click at [303, 281] on div "" at bounding box center [620, 270] width 695 height 29
paste input "https://lightcentre.com/belgravia/"
drag, startPoint x: 305, startPoint y: 266, endPoint x: 214, endPoint y: 264, distance: 90.7
click at [214, 264] on div "**********" at bounding box center [621, 311] width 831 height 2669
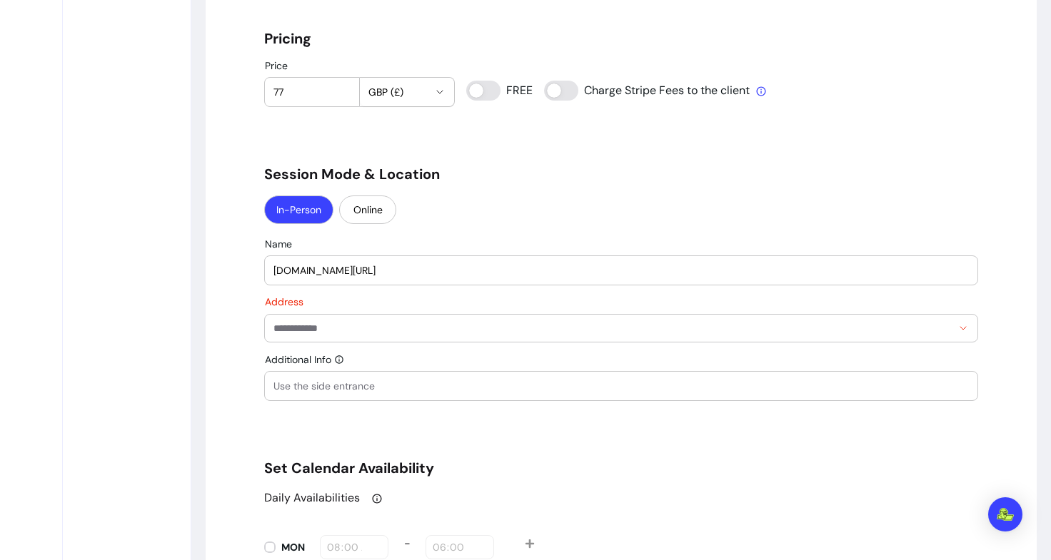
drag, startPoint x: 424, startPoint y: 271, endPoint x: 326, endPoint y: 268, distance: 97.8
click at [326, 268] on input "Lightcentre.com/belgravia/" at bounding box center [620, 270] width 695 height 14
click at [291, 270] on input "Lightcentre" at bounding box center [620, 270] width 695 height 14
click at [149, 312] on div "Offerings Services Packages Content NEW Discounts" at bounding box center [126, 292] width 127 height 2746
drag, startPoint x: 334, startPoint y: 270, endPoint x: 168, endPoint y: 268, distance: 165.6
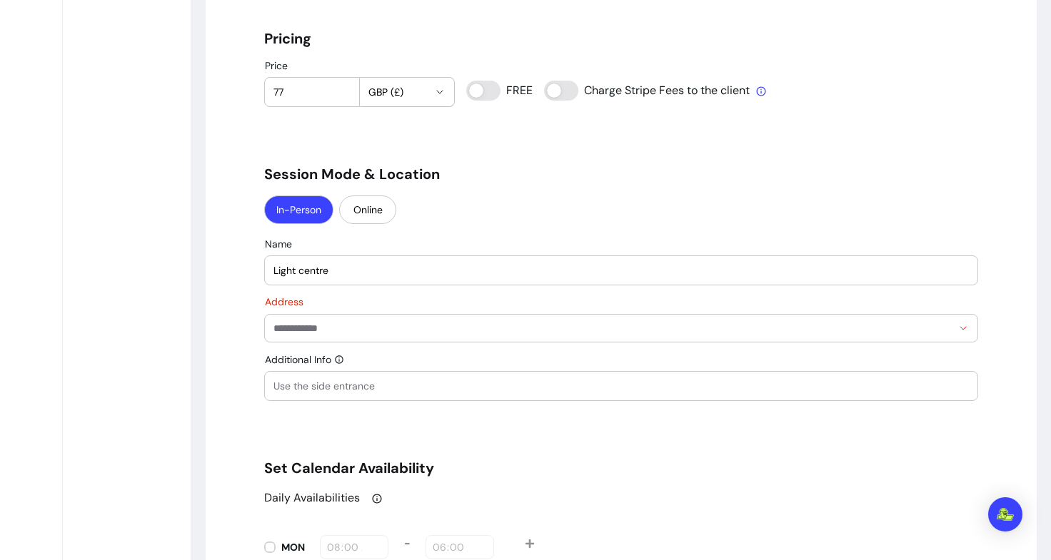
click at [168, 268] on div "**********" at bounding box center [525, 292] width 1051 height 2746
paste input "IGHT CENTRE BELGRAVIA"
drag, startPoint x: 342, startPoint y: 266, endPoint x: 438, endPoint y: 275, distance: 96.7
click at [438, 275] on input "LIGHT CENTRE BELGRAVIA" at bounding box center [620, 270] width 695 height 14
type input "LIGHT CENTRE"
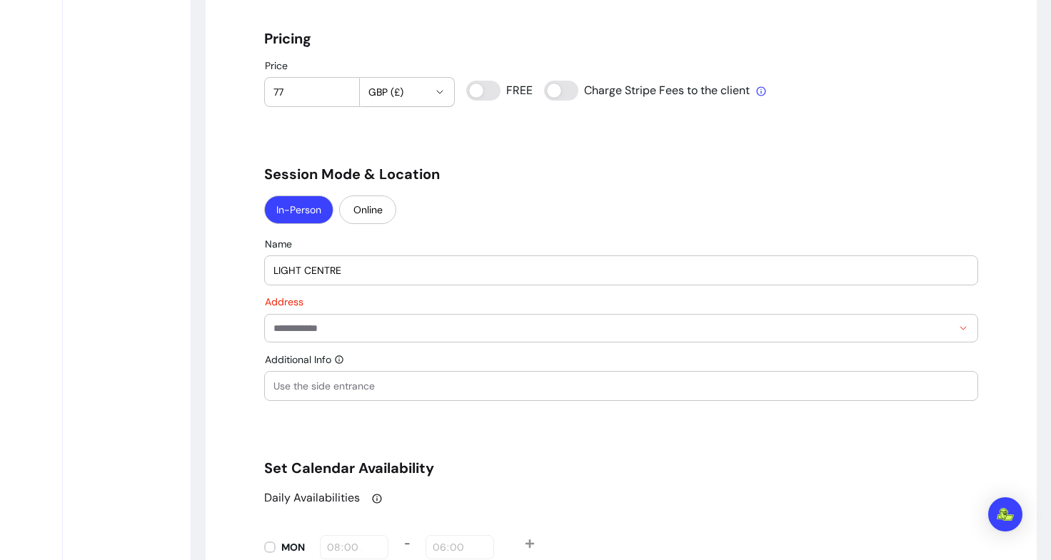
click at [324, 325] on input "Address" at bounding box center [612, 328] width 678 height 14
paste input "**********"
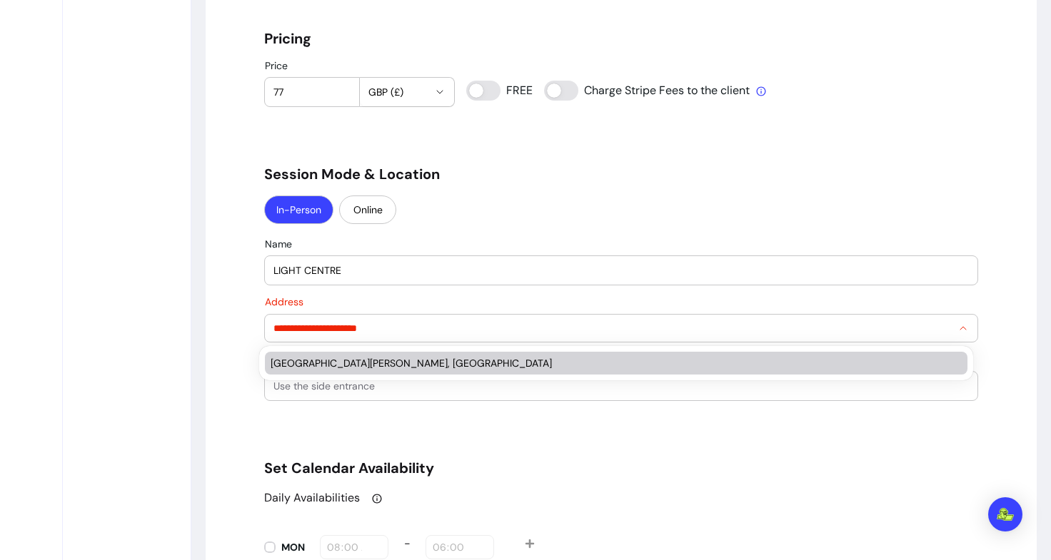
click at [356, 363] on div "Light Centre, Eccleston Street, London, UK" at bounding box center [608, 363] width 677 height 14
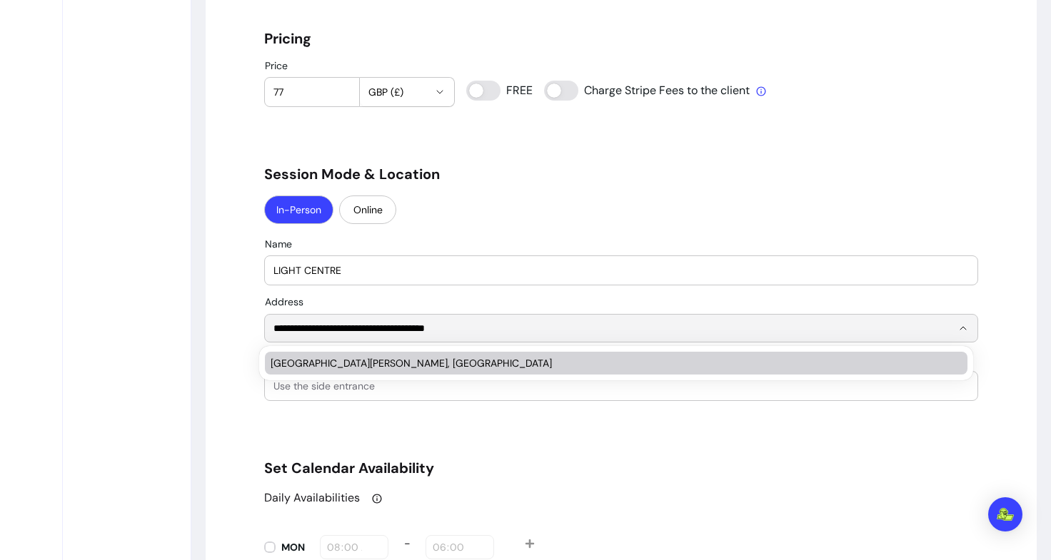
drag, startPoint x: 496, startPoint y: 324, endPoint x: 228, endPoint y: 333, distance: 267.8
click at [228, 333] on div "**********" at bounding box center [621, 311] width 831 height 2669
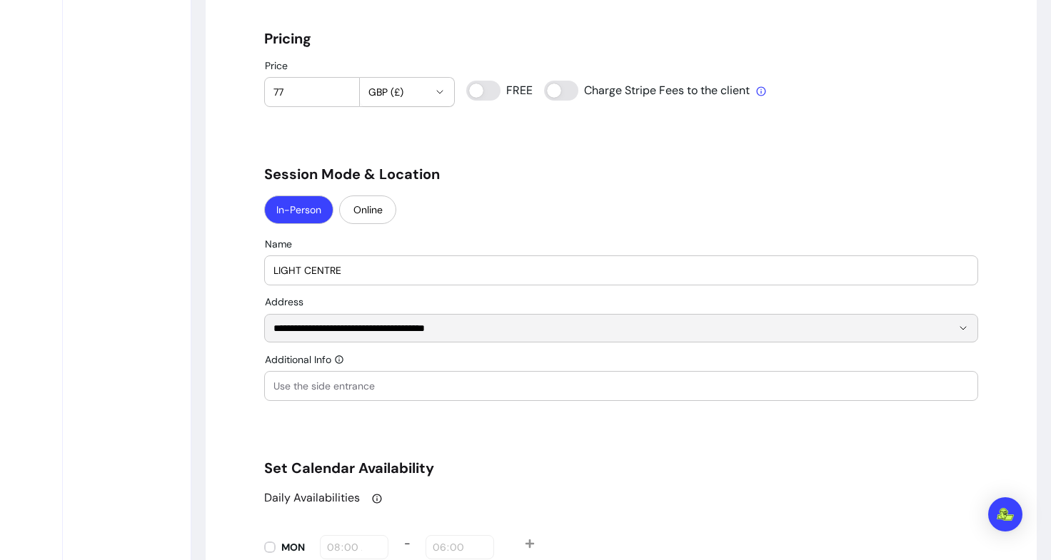
paste input "**********"
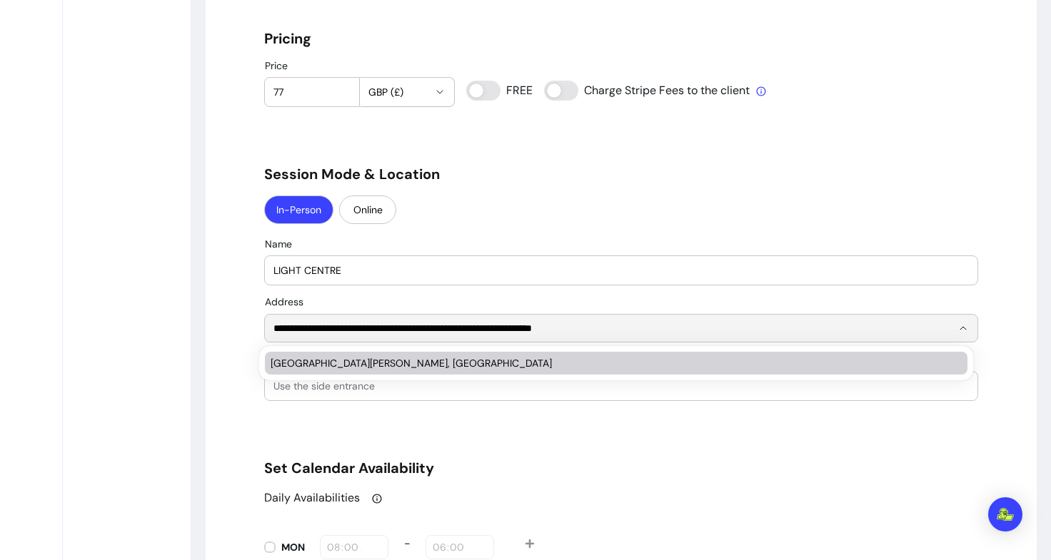
click at [420, 365] on div "Light Centre, Eccleston Street, London, UK" at bounding box center [608, 363] width 677 height 14
type input "**********"
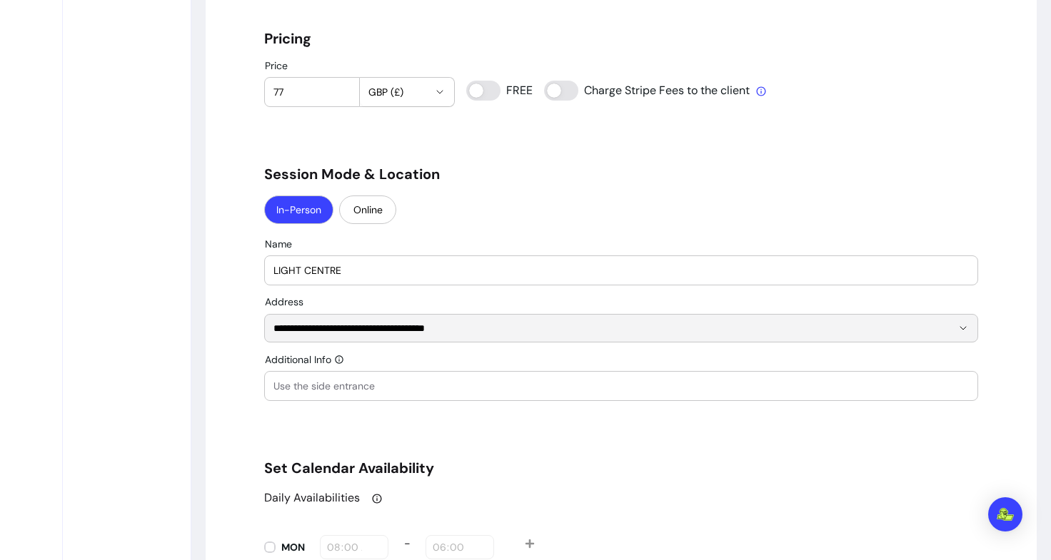
click at [339, 385] on input "Additional Info" at bounding box center [620, 386] width 695 height 14
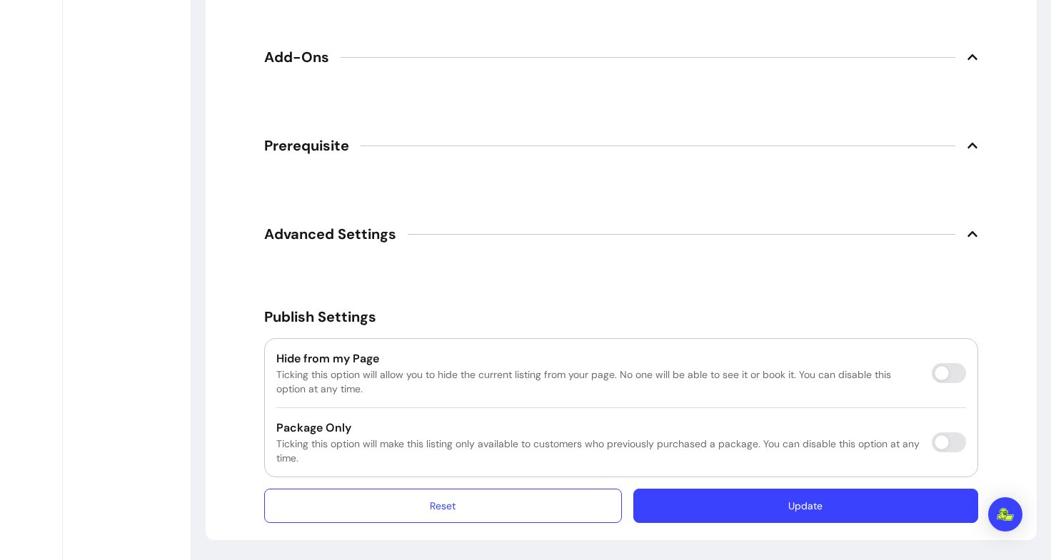
scroll to position [2254, 0]
click at [693, 512] on button "Update" at bounding box center [805, 507] width 345 height 34
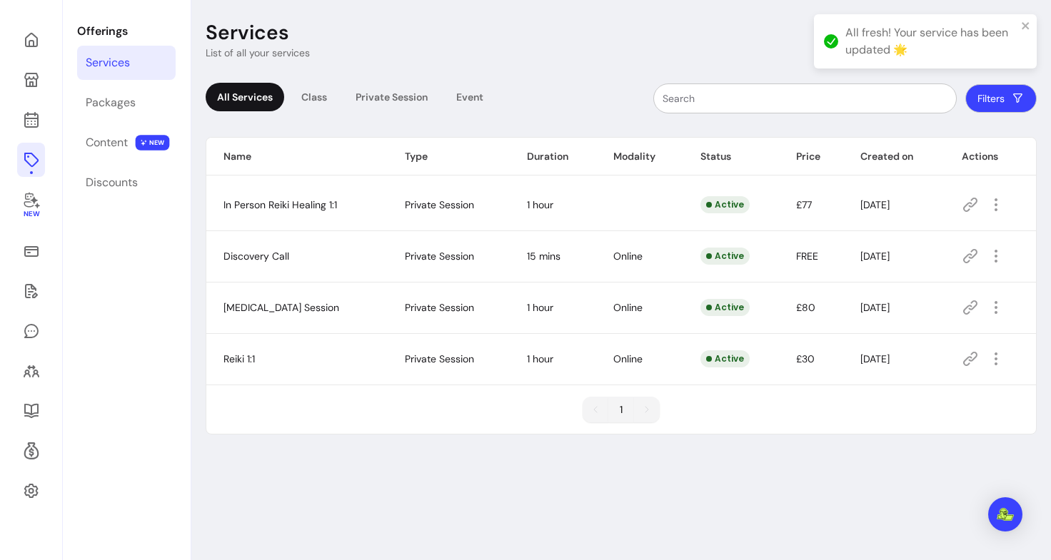
scroll to position [69, 0]
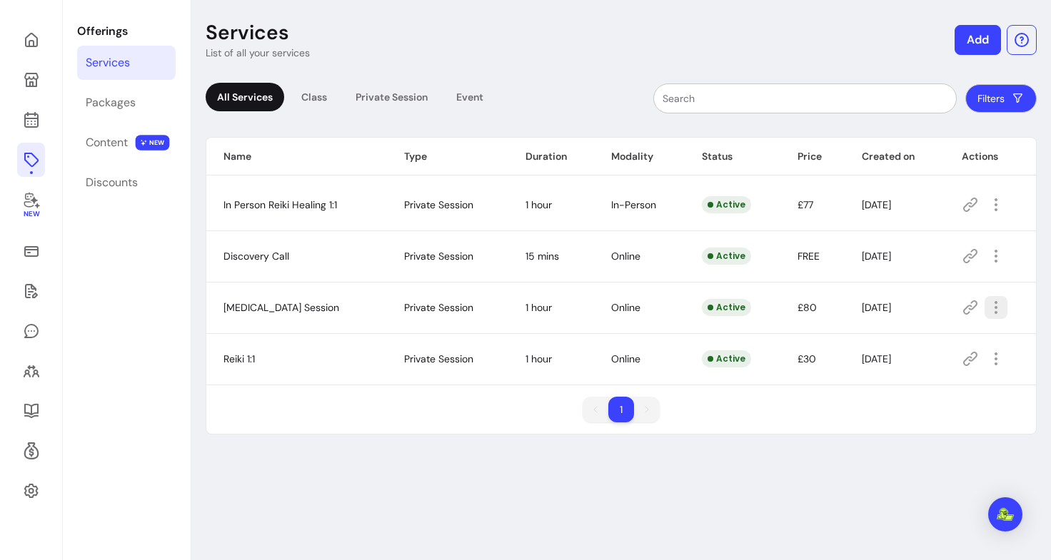
click at [987, 306] on icon "button" at bounding box center [995, 307] width 17 height 17
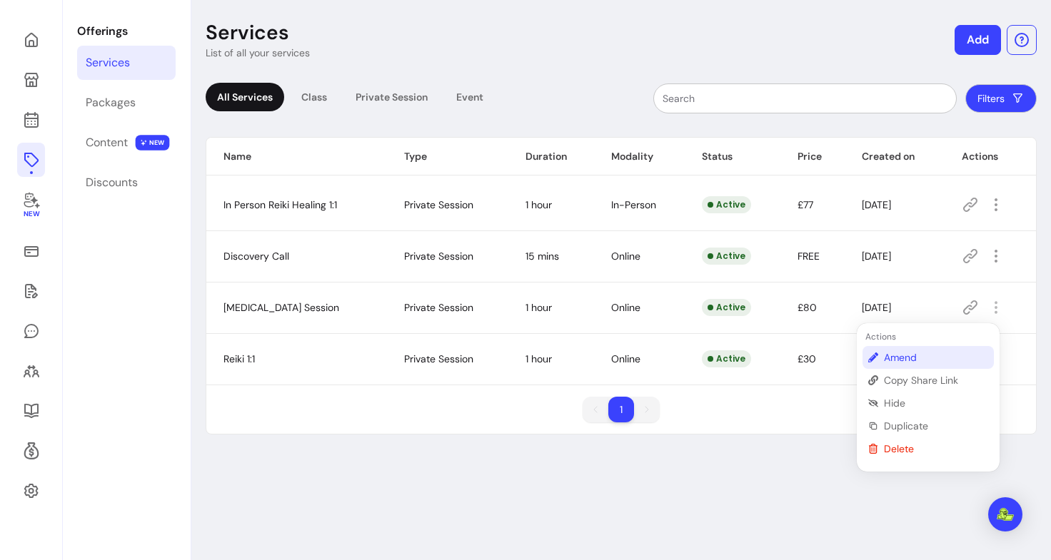
click at [907, 363] on span "Amend" at bounding box center [936, 357] width 104 height 14
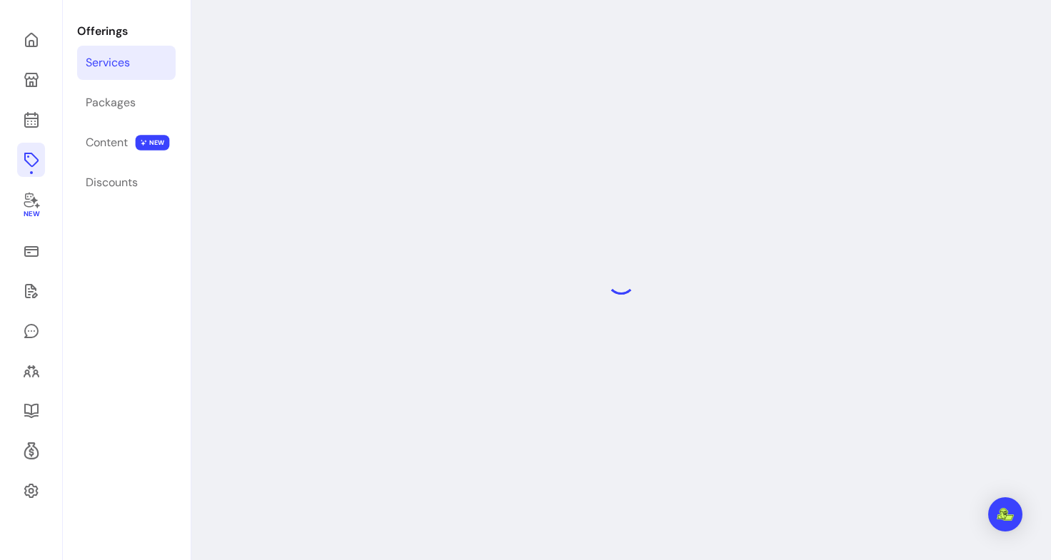
select select "**"
select select "***"
select select "******"
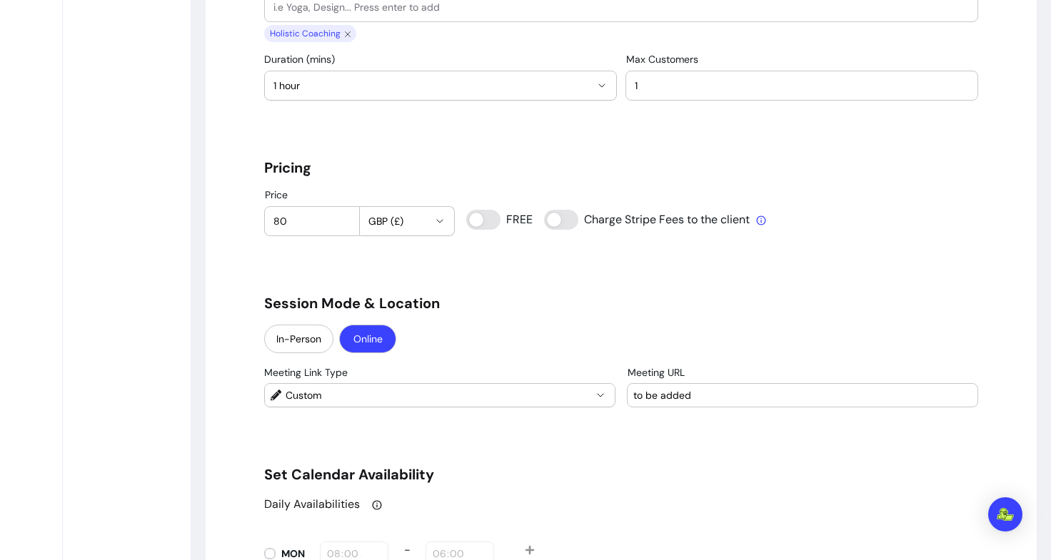
scroll to position [1020, 0]
drag, startPoint x: 288, startPoint y: 215, endPoint x: 236, endPoint y: 219, distance: 51.6
click at [236, 219] on div "**********" at bounding box center [621, 379] width 831 height 2546
type input "55"
click at [282, 252] on div "**********" at bounding box center [621, 379] width 714 height 2512
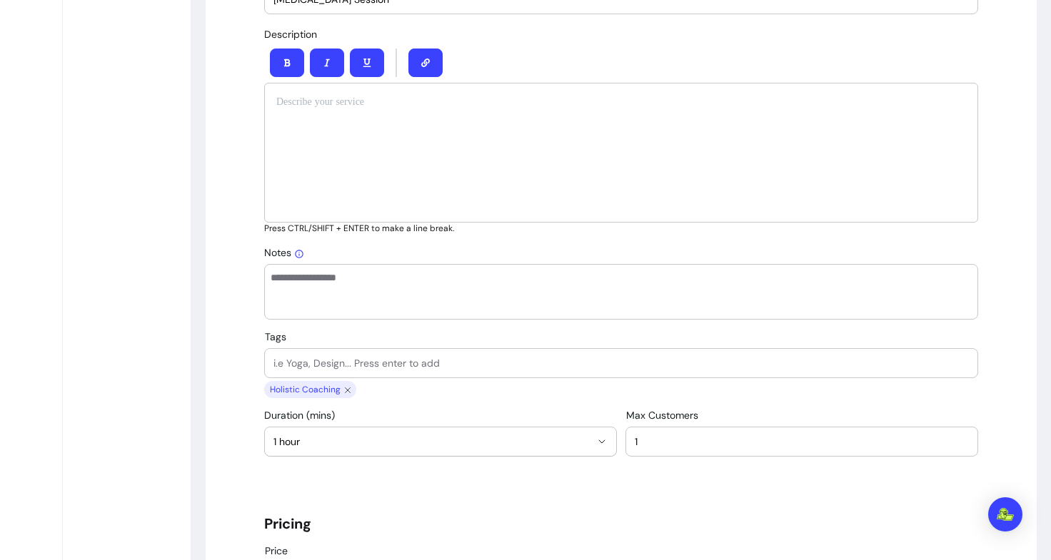
scroll to position [898, 0]
